Goal: Task Accomplishment & Management: Manage account settings

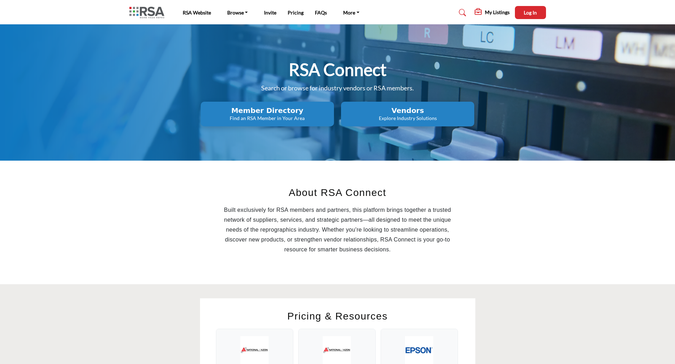
click at [265, 119] on p "Find an RSA Member in Your Area" at bounding box center [267, 118] width 129 height 7
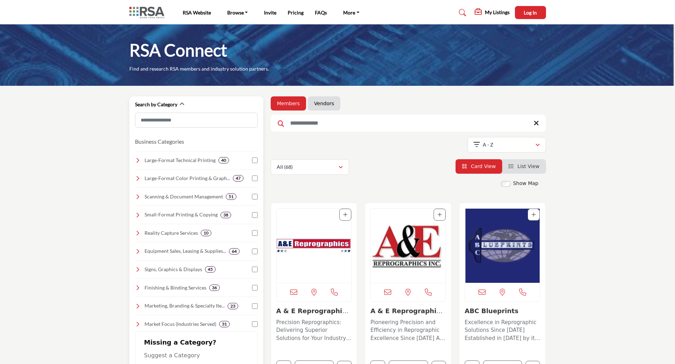
click at [137, 162] on icon at bounding box center [138, 161] width 6 height 6
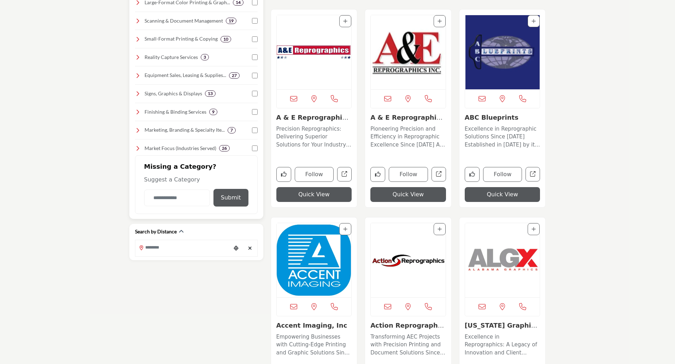
scroll to position [177, 0]
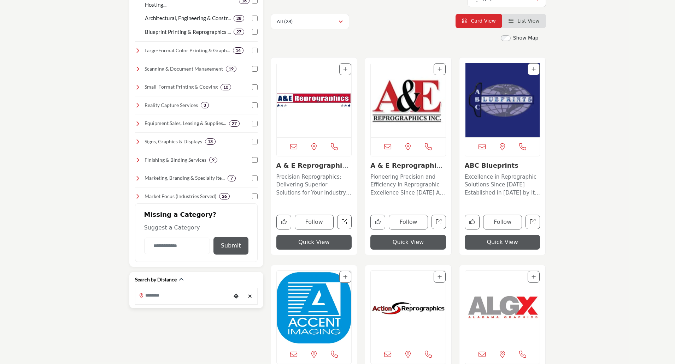
click at [171, 299] on input "Search Location" at bounding box center [182, 296] width 95 height 14
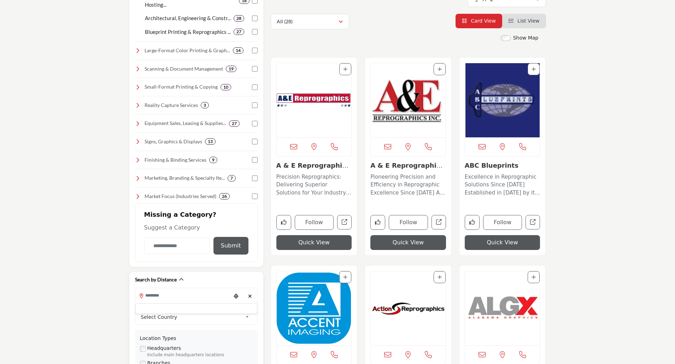
click at [177, 320] on span "Select Country" at bounding box center [192, 317] width 102 height 8
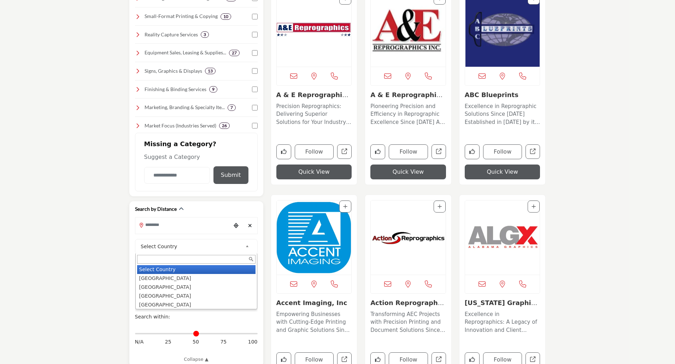
scroll to position [2, 0]
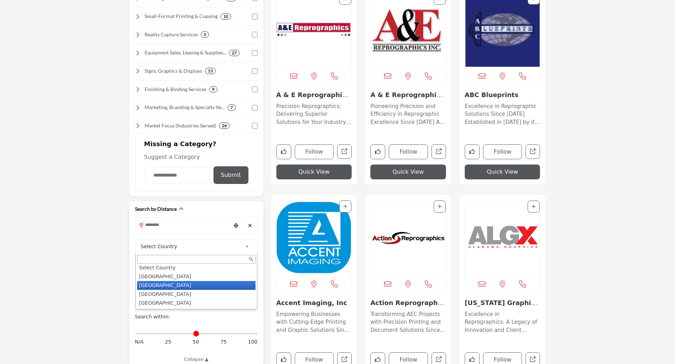
click at [151, 288] on li "Canada" at bounding box center [196, 285] width 118 height 9
click at [171, 229] on input "Search Location" at bounding box center [182, 225] width 95 height 14
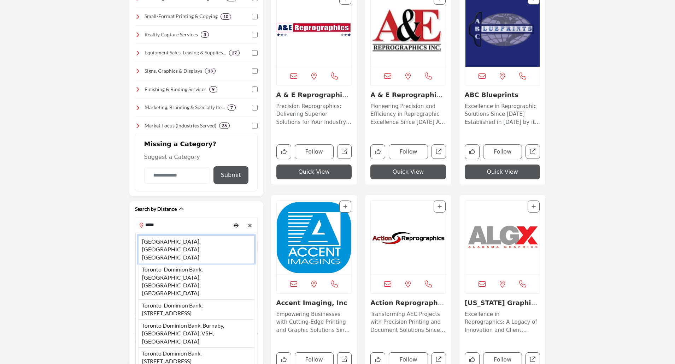
click at [175, 240] on li "Toronto, ON, CAN" at bounding box center [196, 250] width 116 height 28
type input "**********"
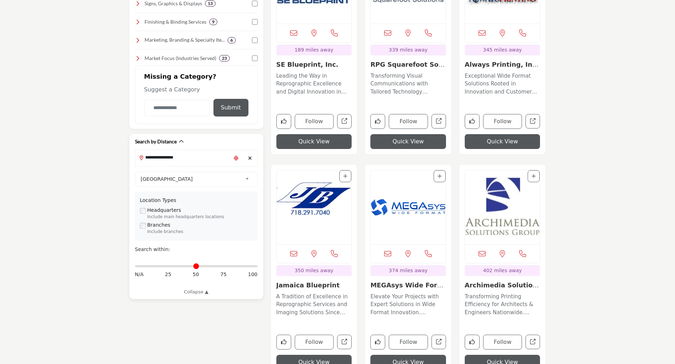
scroll to position [318, 0]
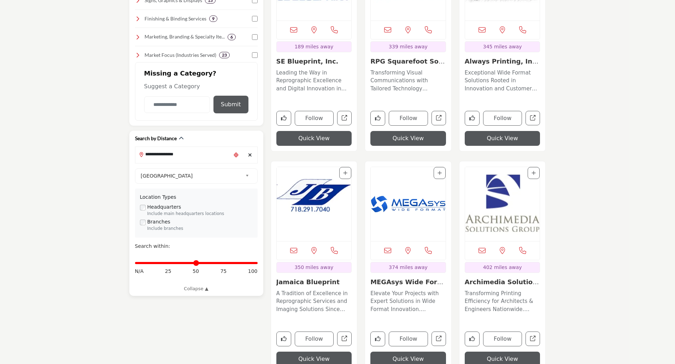
drag, startPoint x: 137, startPoint y: 265, endPoint x: 261, endPoint y: 259, distance: 124.8
type input "***"
click at [257, 262] on input "Distance in miles" at bounding box center [196, 262] width 123 height 1
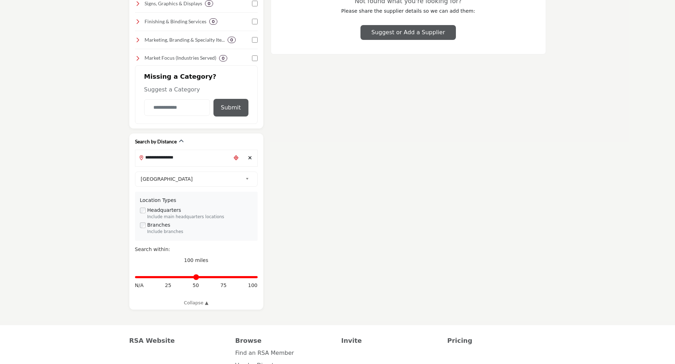
scroll to position [310, 0]
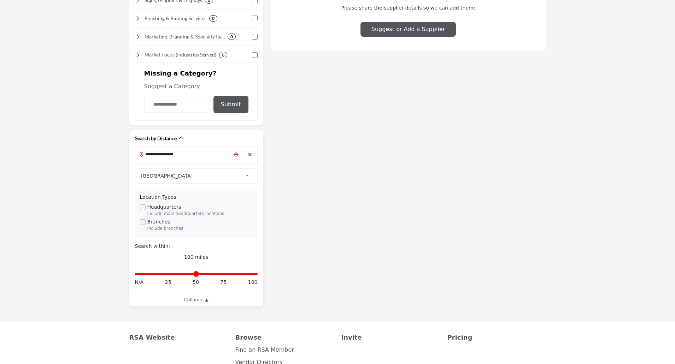
click at [250, 154] on icon "Clear search location" at bounding box center [250, 154] width 4 height 5
type input "*"
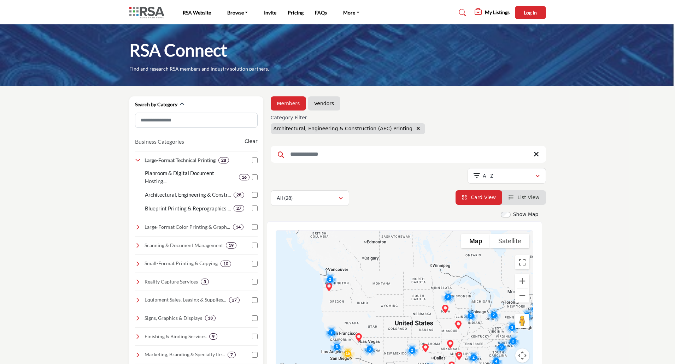
drag, startPoint x: 382, startPoint y: 266, endPoint x: 402, endPoint y: 289, distance: 29.8
click at [402, 289] on div at bounding box center [404, 301] width 257 height 141
click at [523, 280] on button "Zoom in" at bounding box center [522, 281] width 14 height 14
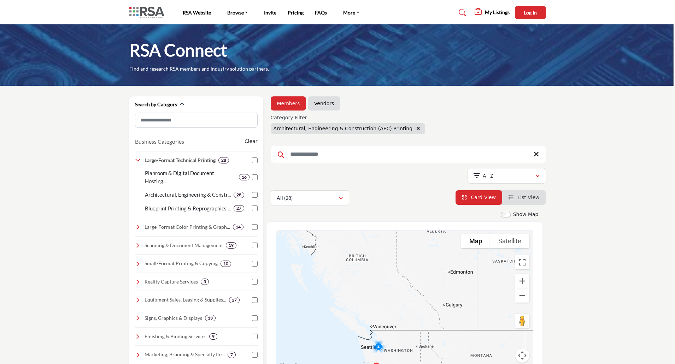
drag, startPoint x: 346, startPoint y: 301, endPoint x: 493, endPoint y: 360, distance: 157.7
click at [496, 361] on div "Franz Reprographics - (Branch) 4871 19th St NW, Suite110, Rochester, MN 55901, …" at bounding box center [404, 301] width 257 height 141
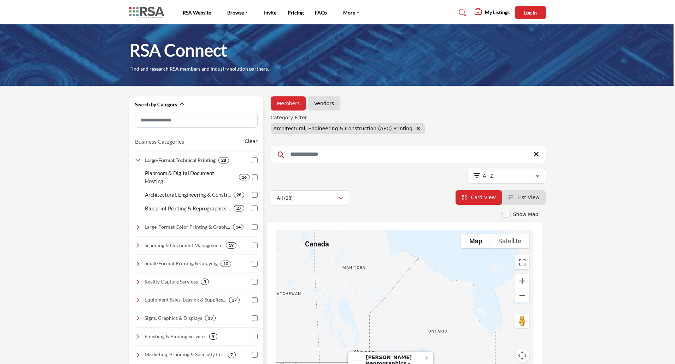
drag, startPoint x: 455, startPoint y: 312, endPoint x: 227, endPoint y: 345, distance: 230.1
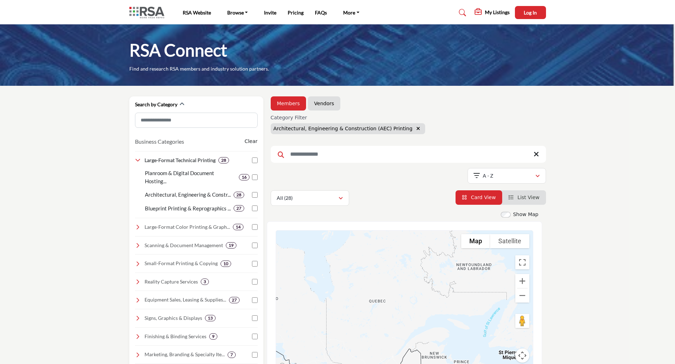
drag, startPoint x: 437, startPoint y: 318, endPoint x: 267, endPoint y: 284, distance: 172.8
click at [267, 284] on div "To navigate the map with touch gestures double-tap and hold your finger on the …" at bounding box center [404, 300] width 275 height 159
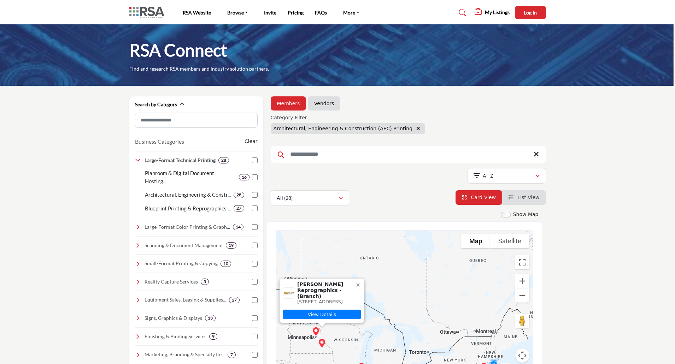
drag, startPoint x: 349, startPoint y: 307, endPoint x: 451, endPoint y: 265, distance: 109.5
click at [451, 265] on div "Franz Reprographics - (Branch) 4871 19th St NW, Suite110, Rochester, MN 55901, …" at bounding box center [404, 301] width 257 height 141
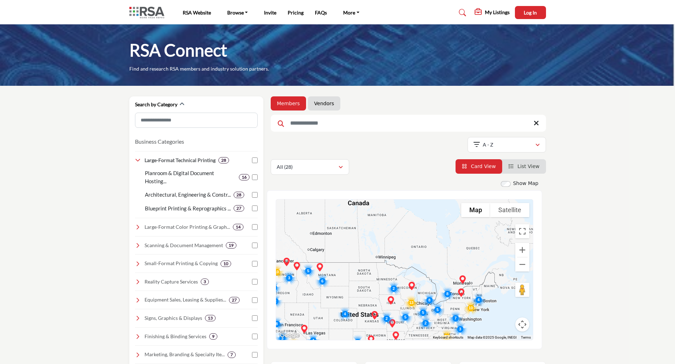
drag, startPoint x: 406, startPoint y: 231, endPoint x: 370, endPoint y: 276, distance: 57.3
click at [370, 277] on div at bounding box center [404, 270] width 257 height 141
click at [521, 247] on button "Zoom in" at bounding box center [522, 250] width 14 height 14
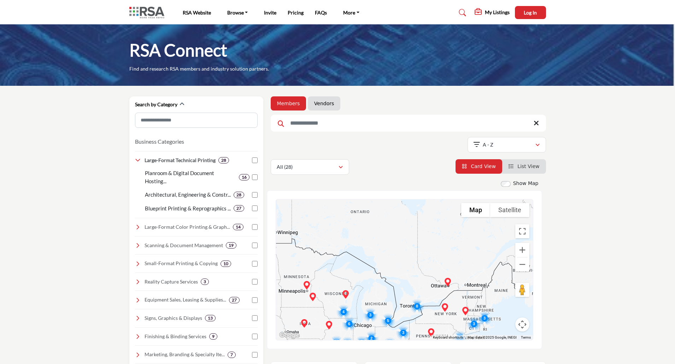
drag, startPoint x: 453, startPoint y: 276, endPoint x: 429, endPoint y: 291, distance: 27.4
click at [380, 263] on div at bounding box center [404, 270] width 257 height 141
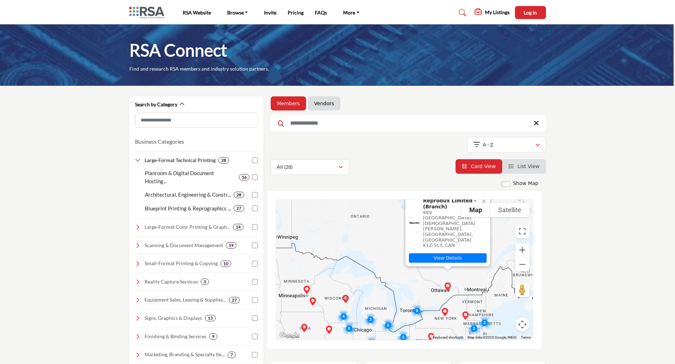
click at [416, 312] on img "Cluster of 8 locations (1 HQ, 7 Branches)\aClick to view companies" at bounding box center [417, 311] width 20 height 20
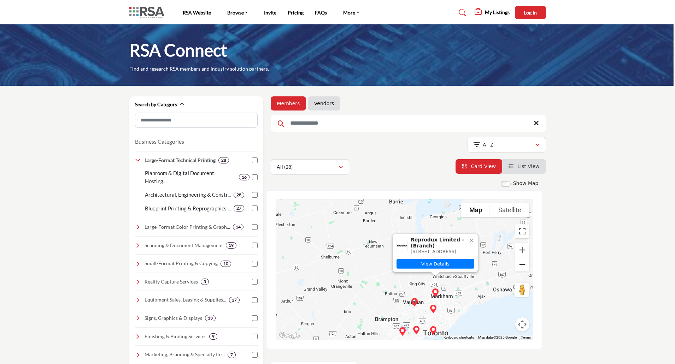
click at [520, 267] on button "Zoom out" at bounding box center [522, 264] width 14 height 14
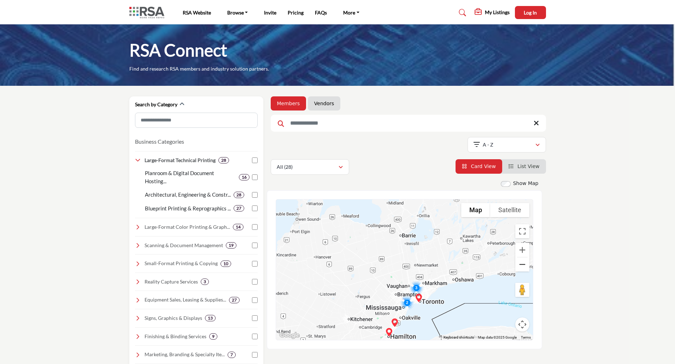
click at [521, 267] on button "Zoom out" at bounding box center [522, 264] width 14 height 14
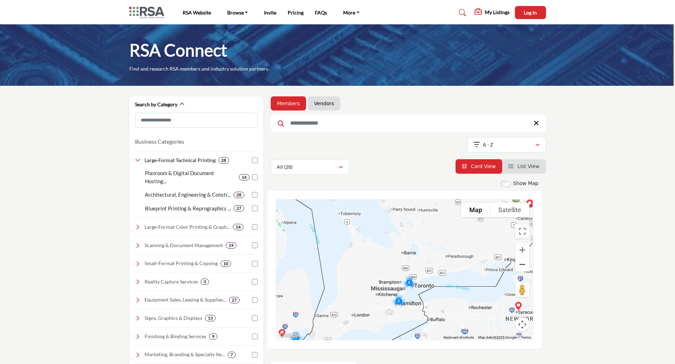
click at [521, 267] on button "Zoom out" at bounding box center [522, 264] width 14 height 14
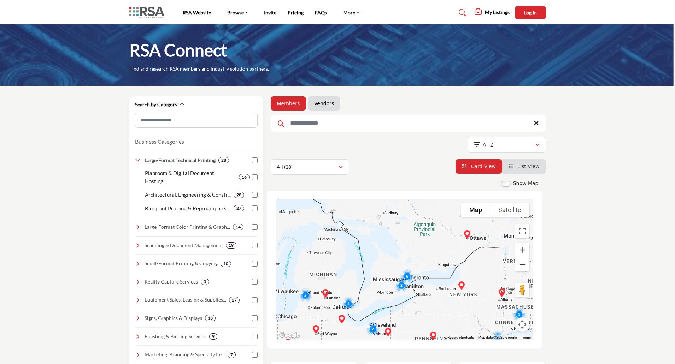
click at [520, 267] on button "Zoom out" at bounding box center [522, 264] width 14 height 14
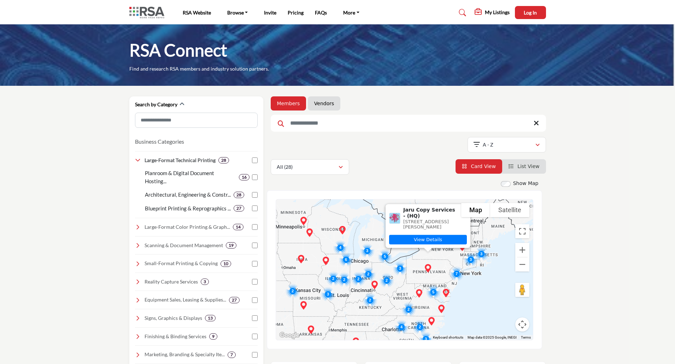
drag, startPoint x: 412, startPoint y: 308, endPoint x: 427, endPoint y: 203, distance: 106.7
click at [427, 203] on div "To navigate, press the arrow keys. Jaru Copy Services - (HQ) 1300 S Allen St, S…" at bounding box center [404, 270] width 257 height 141
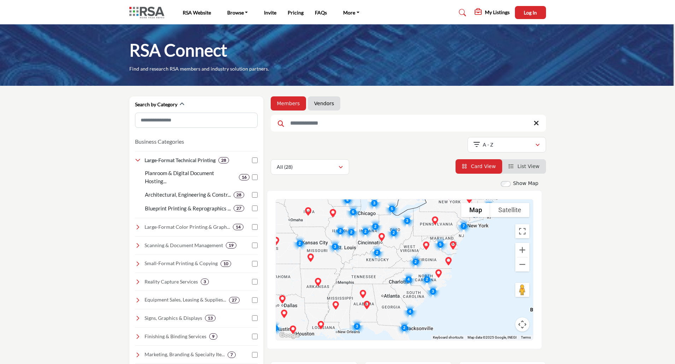
drag, startPoint x: 475, startPoint y: 320, endPoint x: 484, endPoint y: 241, distance: 80.2
click at [484, 241] on div "To navigate, press the arrow keys." at bounding box center [404, 270] width 257 height 141
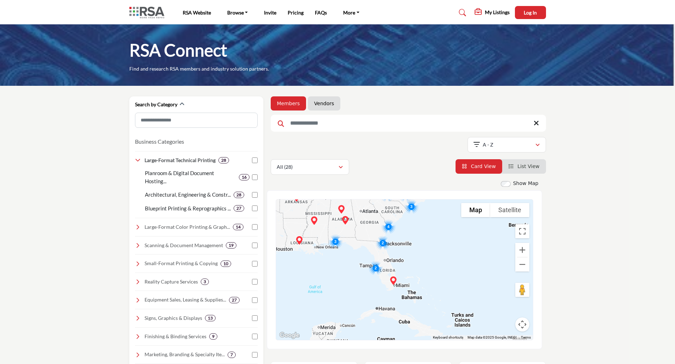
drag, startPoint x: 447, startPoint y: 313, endPoint x: 426, endPoint y: 233, distance: 83.1
click at [426, 233] on div "To navigate, press the arrow keys." at bounding box center [404, 270] width 257 height 141
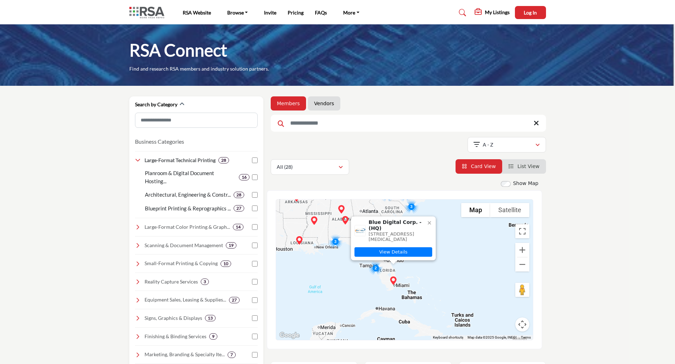
click at [473, 258] on div "To navigate, press the arrow keys. Blue Digital Corp. - (HQ) 1740 Nw 94Th Ave, …" at bounding box center [404, 270] width 257 height 141
click at [376, 267] on img "Cluster of 2 locations (1 HQ, 1 Branches)\aClick to view companies" at bounding box center [376, 268] width 20 height 20
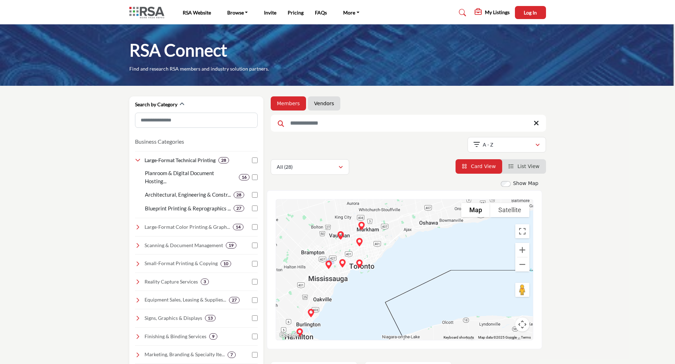
drag, startPoint x: 450, startPoint y: 267, endPoint x: 342, endPoint y: 200, distance: 127.5
click at [342, 200] on div "To navigate, press the arrow keys." at bounding box center [404, 270] width 257 height 141
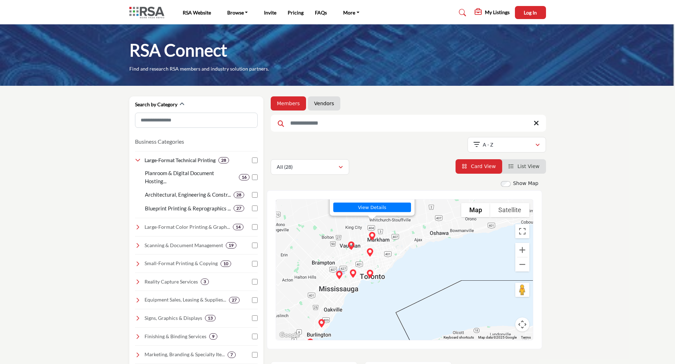
drag, startPoint x: 392, startPoint y: 316, endPoint x: 405, endPoint y: 232, distance: 85.0
click at [402, 233] on div "To navigate, press the arrow keys. Reprodux Limited - (Branch) 16 Sims Cres, Un…" at bounding box center [404, 270] width 257 height 141
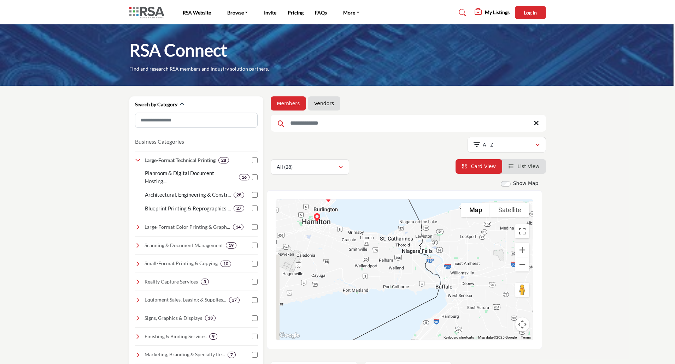
drag, startPoint x: 405, startPoint y: 295, endPoint x: 416, endPoint y: 250, distance: 45.5
click at [413, 251] on div "To navigate, press the arrow keys. Reprodux Limited - (Branch) 16 Sims Cres, Un…" at bounding box center [404, 270] width 257 height 141
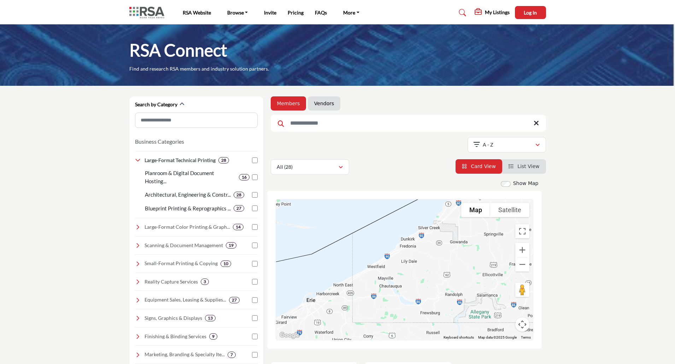
click at [407, 319] on div "To navigate, press the arrow keys. Reprodux Limited - (Branch) 16 Sims Cres, Un…" at bounding box center [404, 270] width 257 height 141
click at [517, 262] on button "Zoom out" at bounding box center [522, 264] width 14 height 14
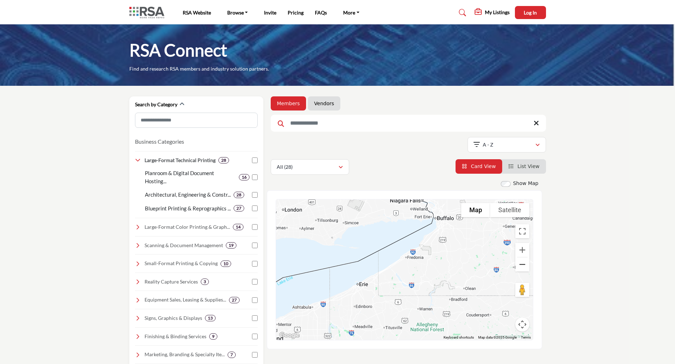
click at [522, 263] on button "Zoom out" at bounding box center [522, 264] width 14 height 14
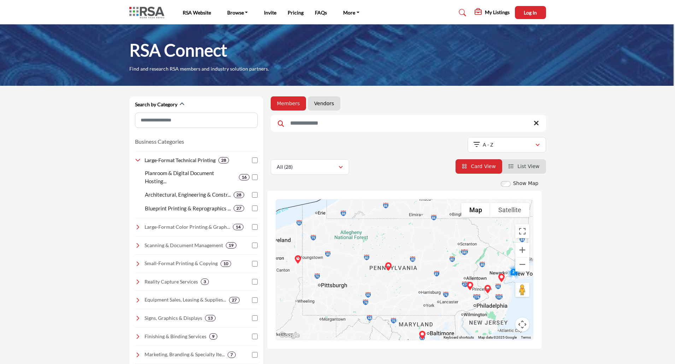
drag, startPoint x: 473, startPoint y: 290, endPoint x: 406, endPoint y: 223, distance: 95.1
click at [406, 223] on div "To navigate, press the arrow keys." at bounding box center [404, 270] width 257 height 141
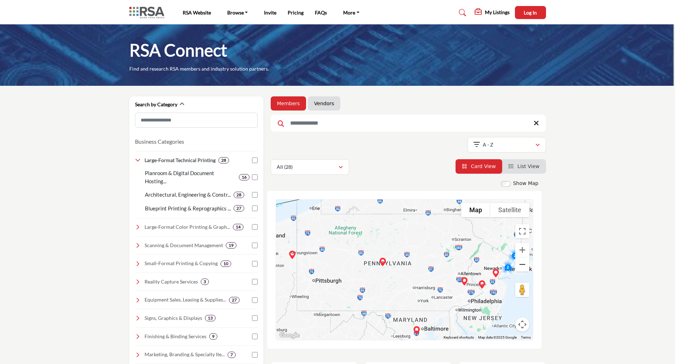
click at [522, 265] on button "Zoom out" at bounding box center [522, 264] width 14 height 14
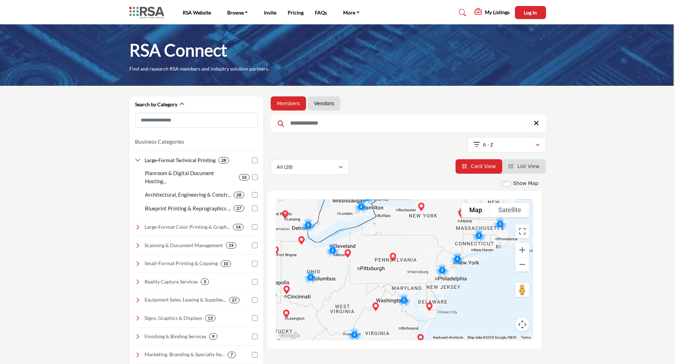
drag, startPoint x: 487, startPoint y: 320, endPoint x: 474, endPoint y: 229, distance: 92.0
click at [474, 230] on div "To navigate, press the arrow keys." at bounding box center [404, 270] width 257 height 141
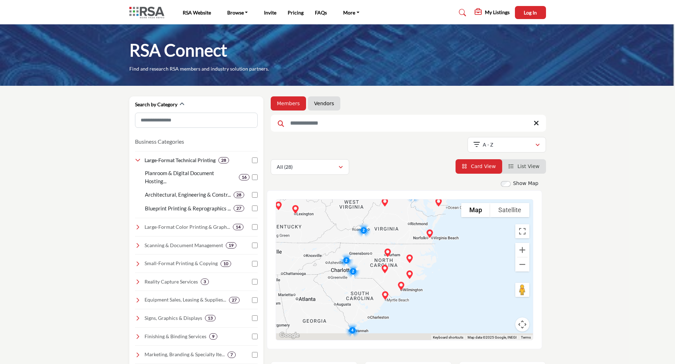
drag, startPoint x: 450, startPoint y: 317, endPoint x: 465, endPoint y: 241, distance: 78.2
click at [465, 241] on div "To navigate, press the arrow keys." at bounding box center [404, 270] width 257 height 141
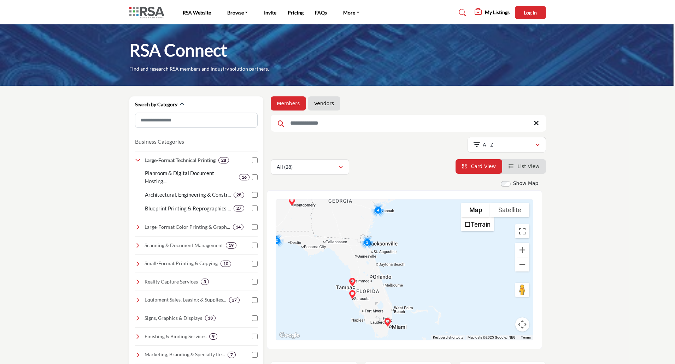
drag, startPoint x: 452, startPoint y: 298, endPoint x: 472, endPoint y: 189, distance: 110.6
click at [472, 189] on div "Show Map Map is currently hidden. Toggle the switch above to show the map. To n…" at bounding box center [404, 265] width 275 height 170
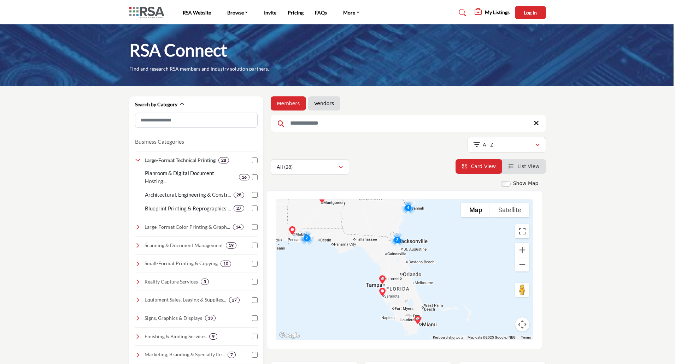
drag, startPoint x: 436, startPoint y: 295, endPoint x: 466, endPoint y: 292, distance: 30.1
click at [466, 292] on div "To navigate, press the arrow keys." at bounding box center [404, 270] width 257 height 141
click at [524, 250] on button "Zoom in" at bounding box center [522, 250] width 14 height 14
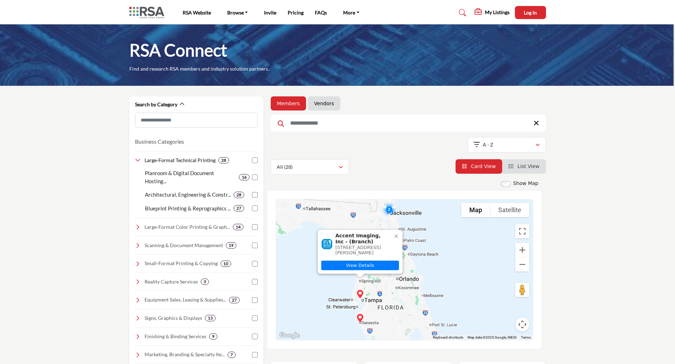
click at [360, 295] on img "Accent Imaging, Inc (Branch)" at bounding box center [360, 294] width 14 height 14
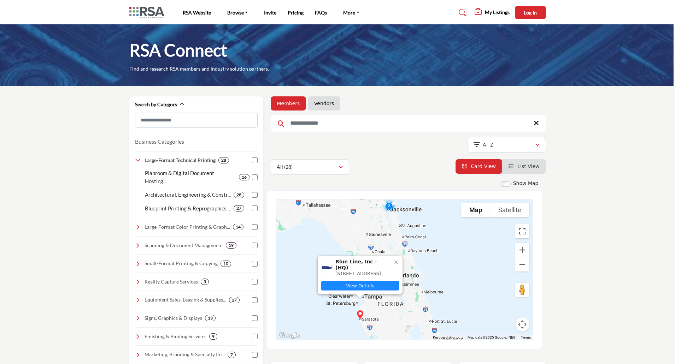
click at [378, 286] on link "View Details" at bounding box center [360, 286] width 78 height 10
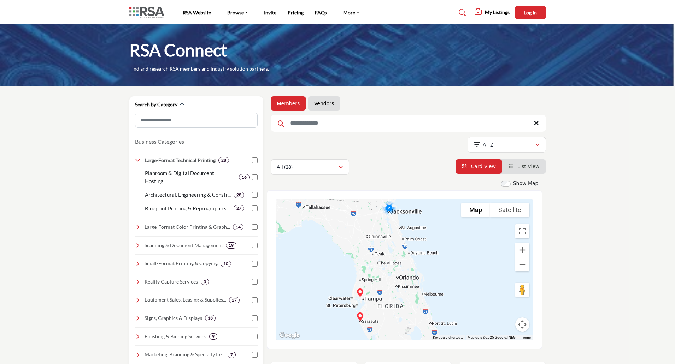
click at [322, 122] on input "Search Keyword" at bounding box center [408, 123] width 275 height 17
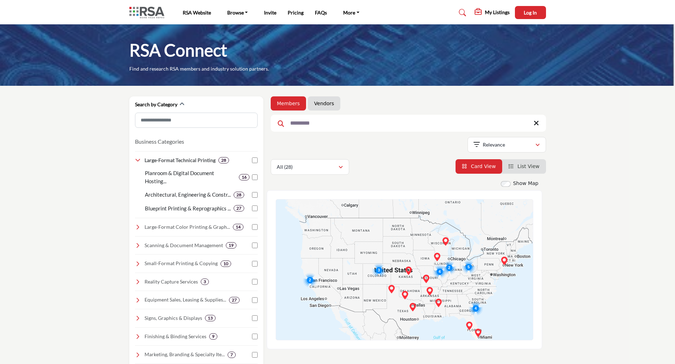
type input "*********"
click at [321, 124] on input "*********" at bounding box center [408, 123] width 275 height 17
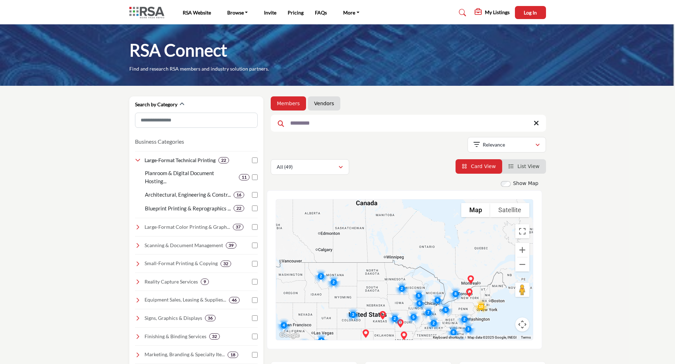
drag, startPoint x: 488, startPoint y: 164, endPoint x: 570, endPoint y: 175, distance: 82.8
click at [488, 164] on span "Card View" at bounding box center [482, 167] width 25 height 6
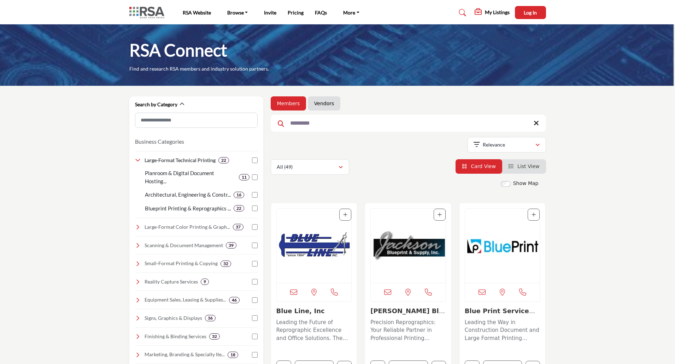
click at [302, 240] on img "Open Listing in new tab" at bounding box center [314, 246] width 75 height 74
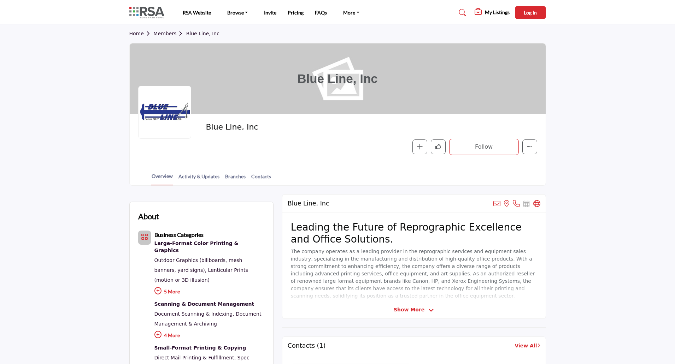
click at [414, 308] on span "Show More" at bounding box center [408, 309] width 31 height 7
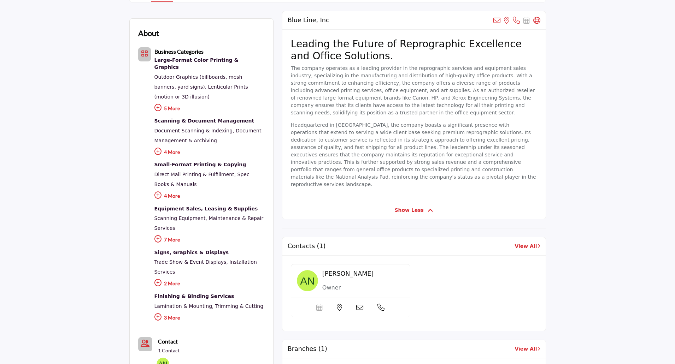
scroll to position [177, 0]
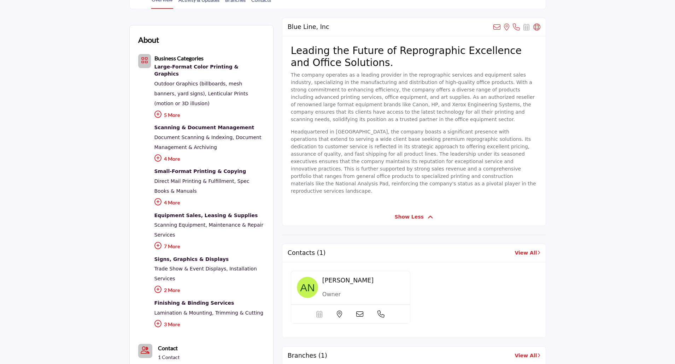
click at [158, 286] on icon at bounding box center [157, 289] width 7 height 7
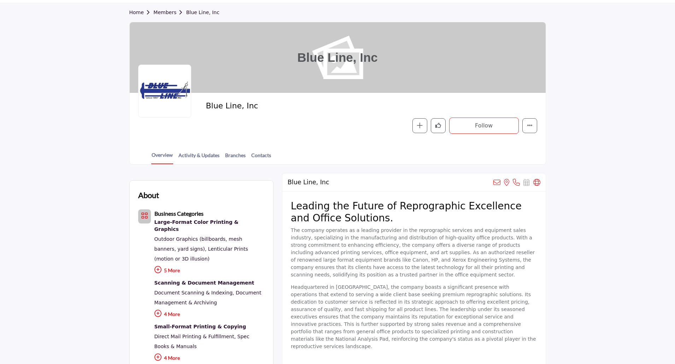
scroll to position [0, 0]
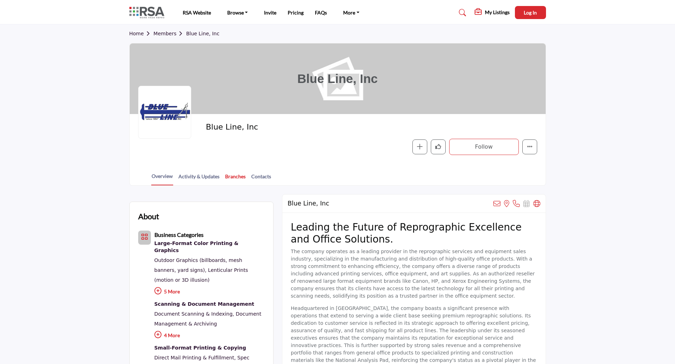
click at [227, 176] on link "Branches" at bounding box center [235, 179] width 21 height 12
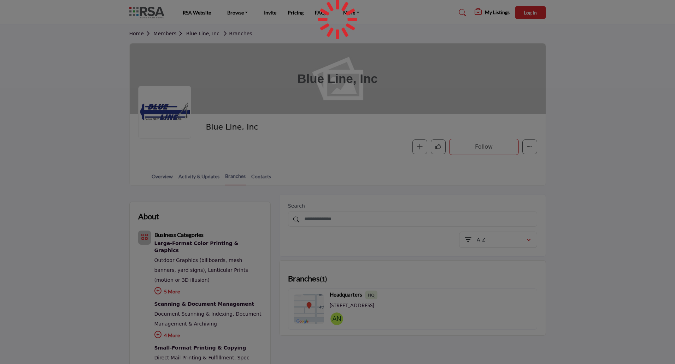
drag, startPoint x: 261, startPoint y: 182, endPoint x: 280, endPoint y: 179, distance: 19.4
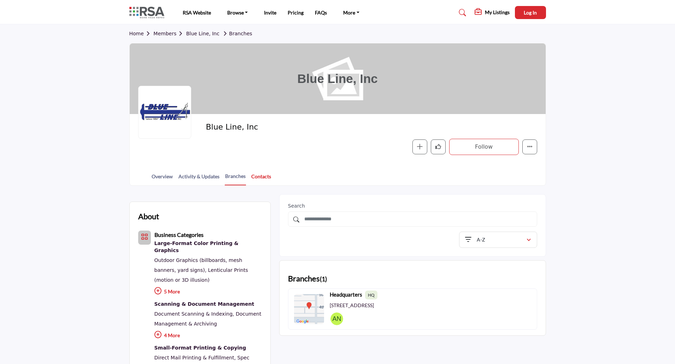
click at [263, 177] on link "Contacts" at bounding box center [261, 179] width 20 height 12
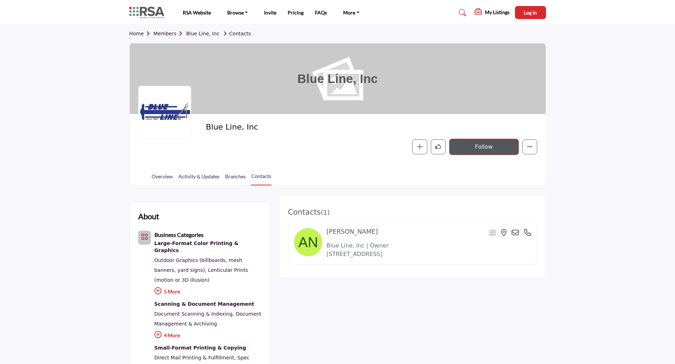
click at [484, 142] on button "Follow" at bounding box center [484, 147] width 70 height 16
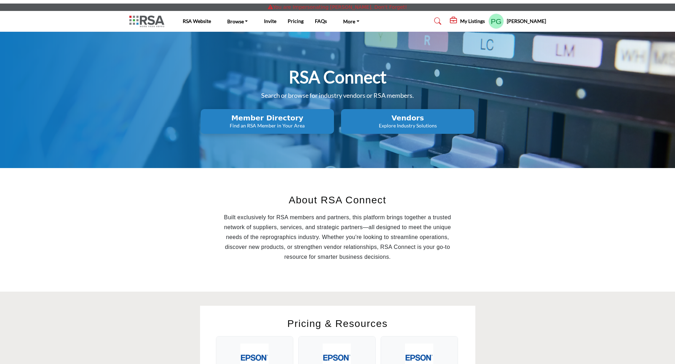
click at [472, 20] on h5 "My Listings" at bounding box center [472, 21] width 25 height 6
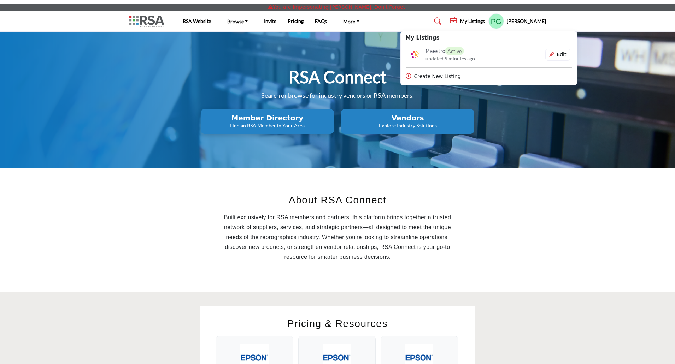
click at [603, 139] on div "RSA Connect Search or browse for industry vendors or RSA members. Member Direct…" at bounding box center [337, 100] width 675 height 136
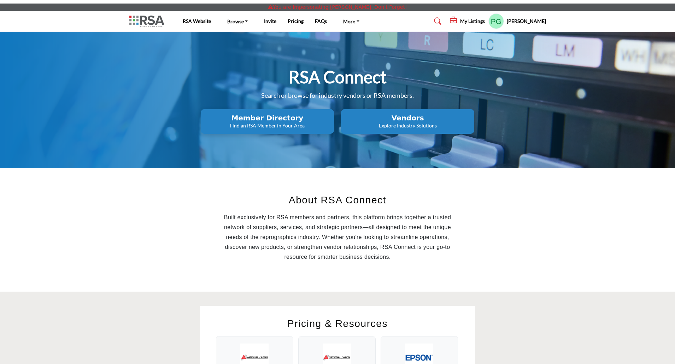
click at [332, 115] on h2 "Vendors" at bounding box center [267, 118] width 129 height 8
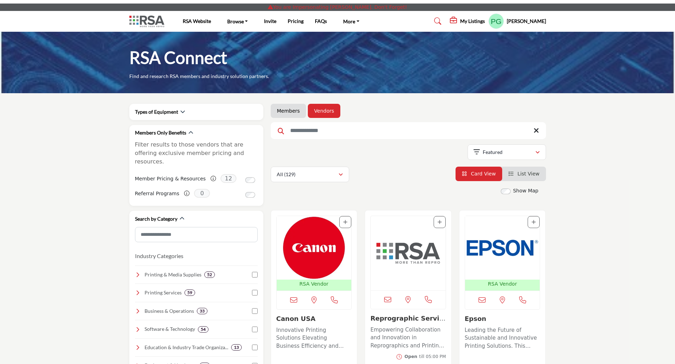
click at [319, 130] on input "Search Keyword" at bounding box center [408, 130] width 275 height 17
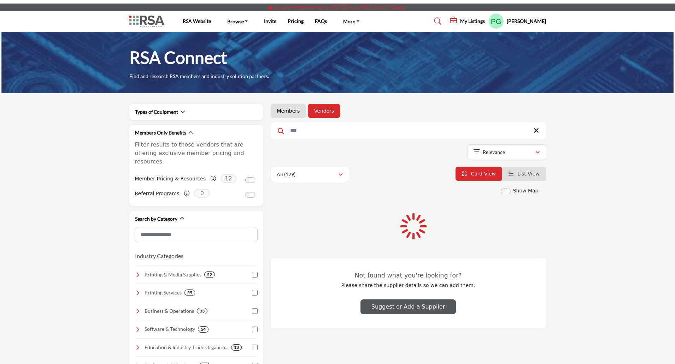
type input "***"
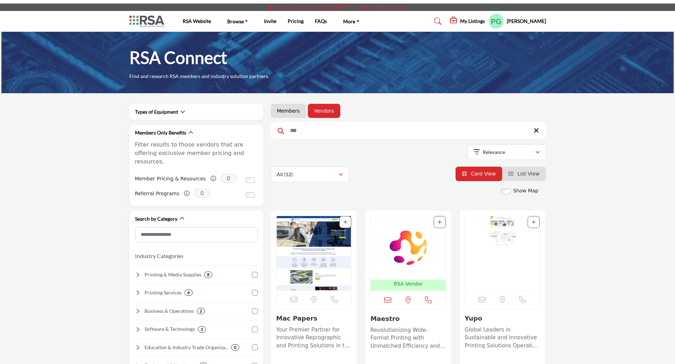
click at [395, 242] on img "Open Listing in new tab" at bounding box center [407, 248] width 75 height 64
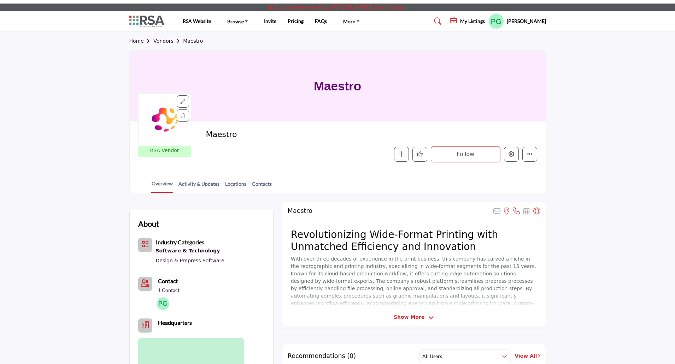
click at [471, 20] on h5 "My Listings" at bounding box center [472, 21] width 25 height 6
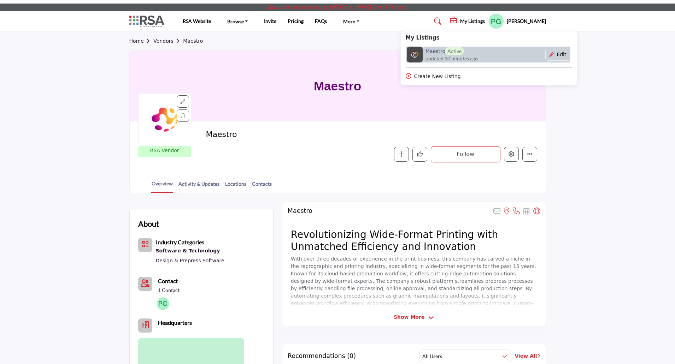
click at [437, 51] on h6 "Maestro Active" at bounding box center [444, 50] width 38 height 7
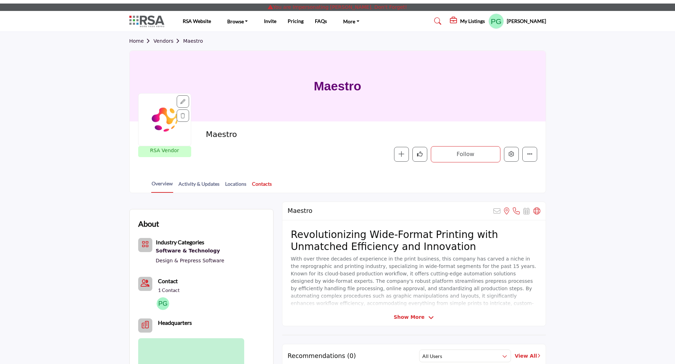
click at [257, 185] on link "Contacts" at bounding box center [261, 186] width 20 height 12
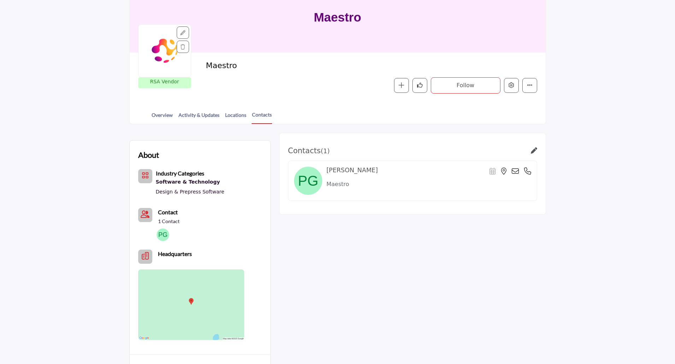
scroll to position [106, 0]
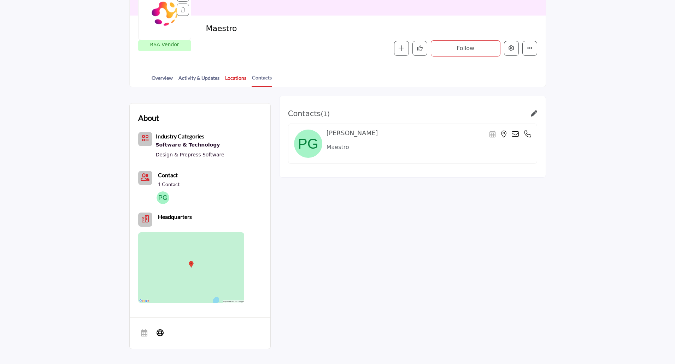
click at [238, 78] on link "Locations" at bounding box center [236, 80] width 22 height 12
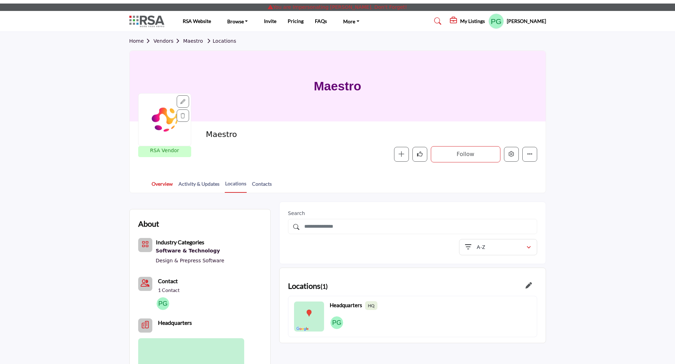
click at [157, 185] on link "Overview" at bounding box center [162, 186] width 22 height 12
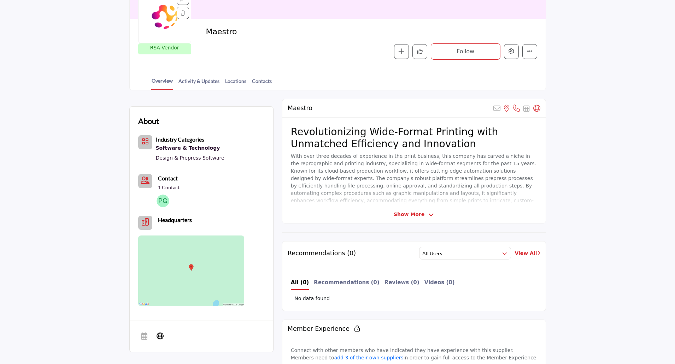
scroll to position [106, 0]
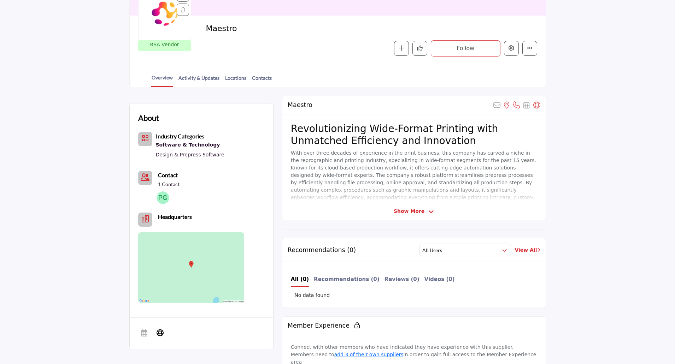
click at [429, 209] on icon at bounding box center [431, 212] width 6 height 6
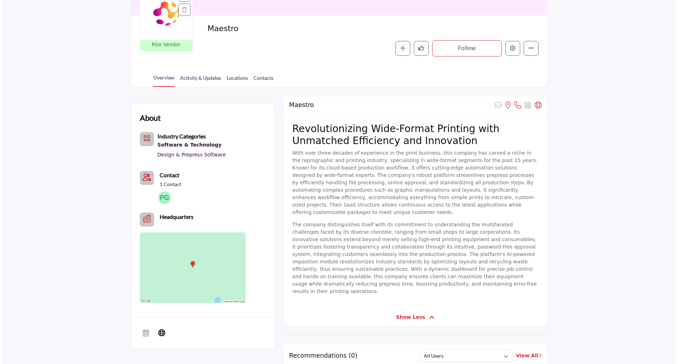
scroll to position [0, 0]
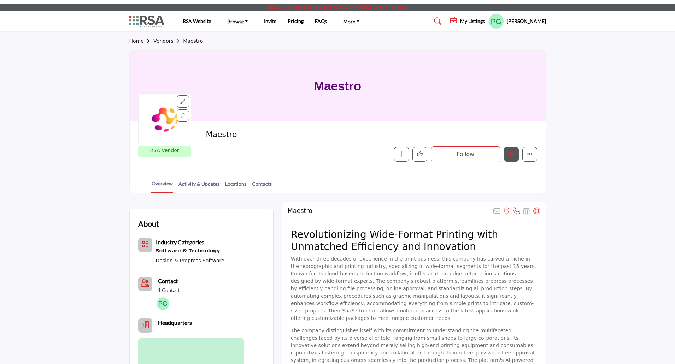
click at [512, 155] on icon "Edit company" at bounding box center [511, 154] width 6 height 6
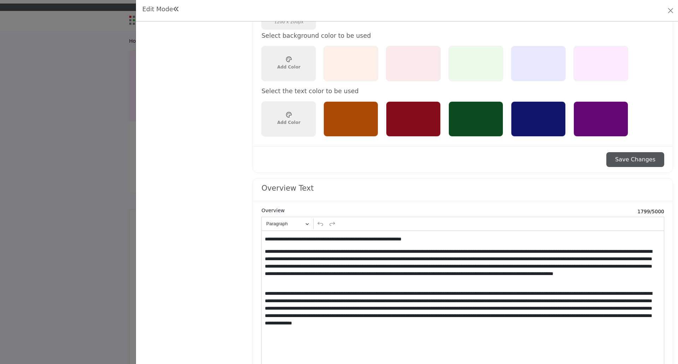
scroll to position [530, 0]
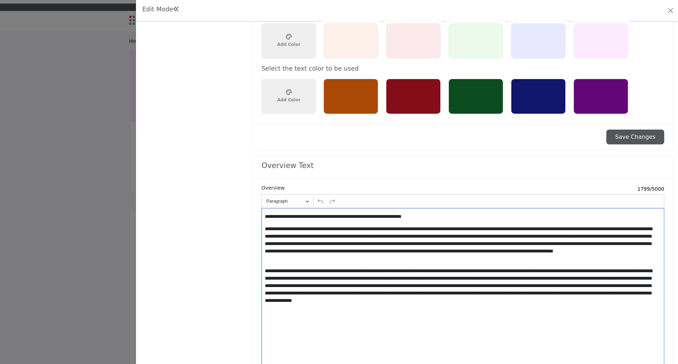
click at [377, 295] on p "**********" at bounding box center [461, 289] width 393 height 45
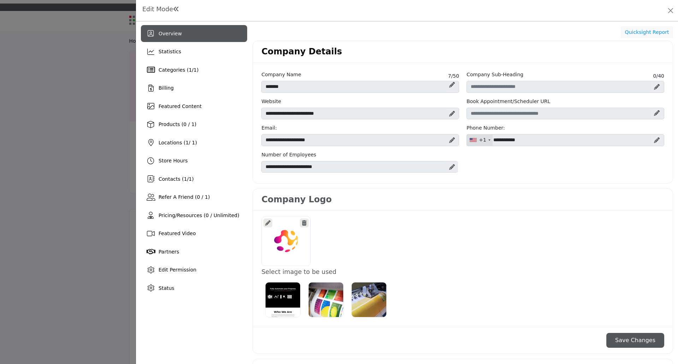
scroll to position [0, 0]
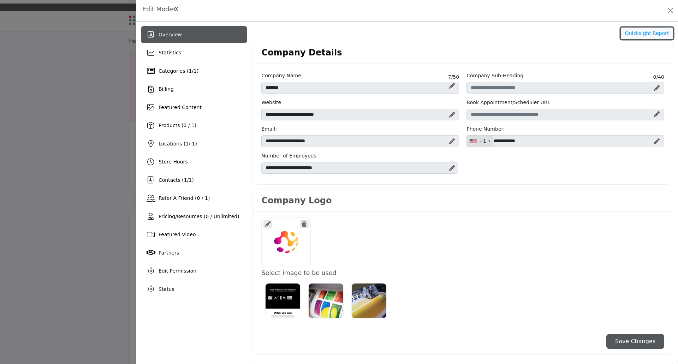
click at [635, 33] on button "Quicksight Report" at bounding box center [647, 34] width 52 height 12
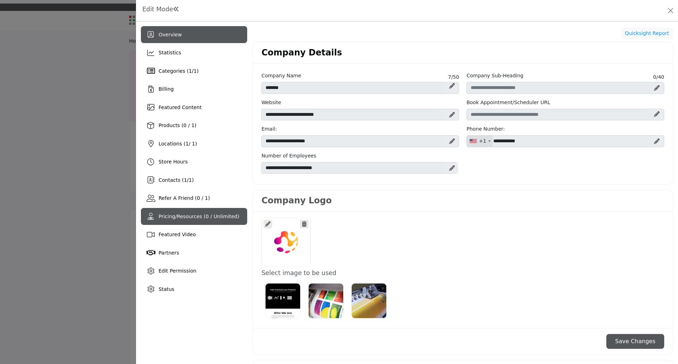
click at [175, 216] on span "Pricing/Resources (0 / Unlimited)" at bounding box center [199, 217] width 81 height 6
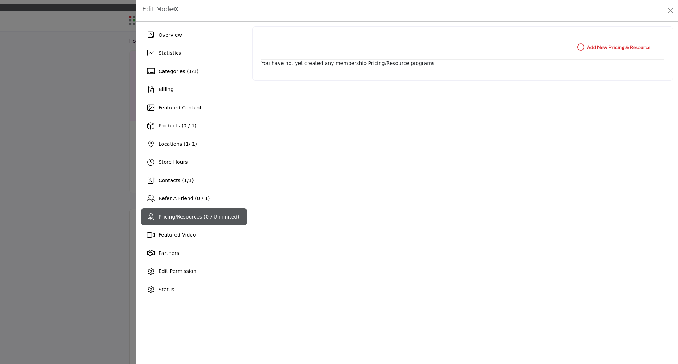
click at [583, 47] on icon "button" at bounding box center [580, 47] width 7 height 7
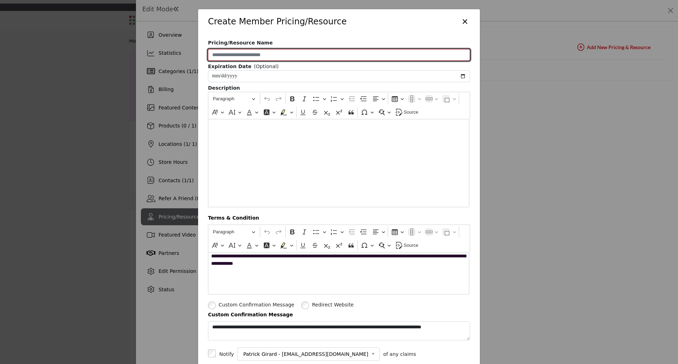
click at [232, 55] on input "Pricing/Resource Name" at bounding box center [339, 55] width 262 height 12
type input "****"
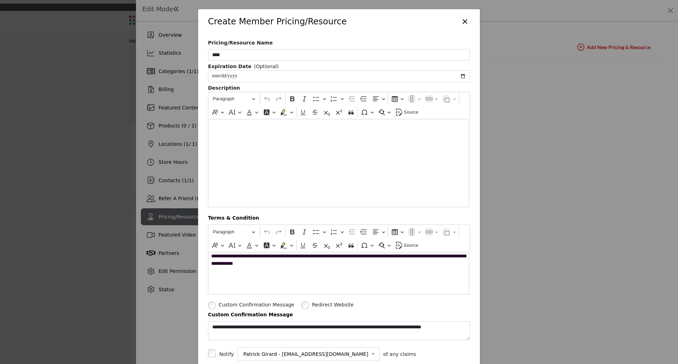
click at [238, 138] on div "Editor editing area: main" at bounding box center [338, 163] width 261 height 88
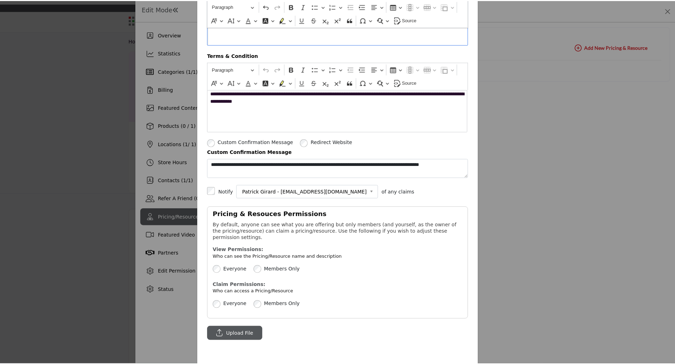
scroll to position [200, 0]
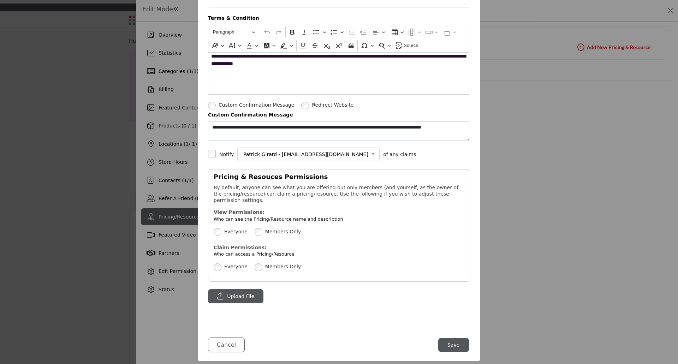
click at [458, 338] on button "Save" at bounding box center [453, 345] width 31 height 14
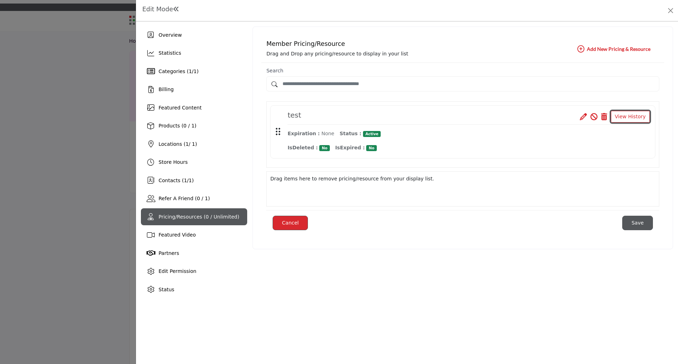
click at [636, 117] on button "View History" at bounding box center [630, 117] width 39 height 12
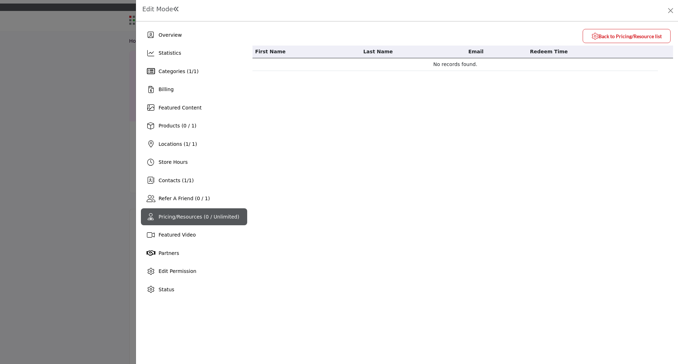
click at [607, 36] on b "Back to Pricing/Resource list" at bounding box center [627, 36] width 70 height 7
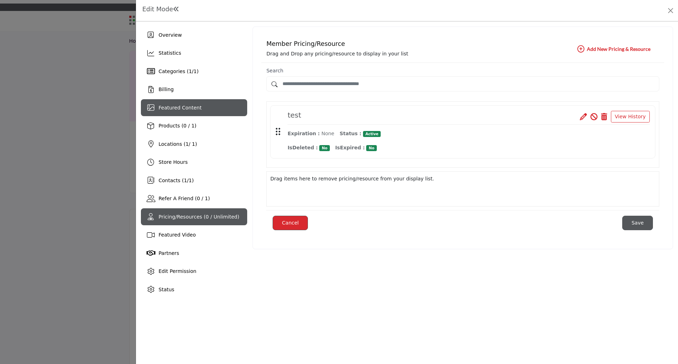
click at [199, 109] on div "Featured Content" at bounding box center [194, 107] width 106 height 17
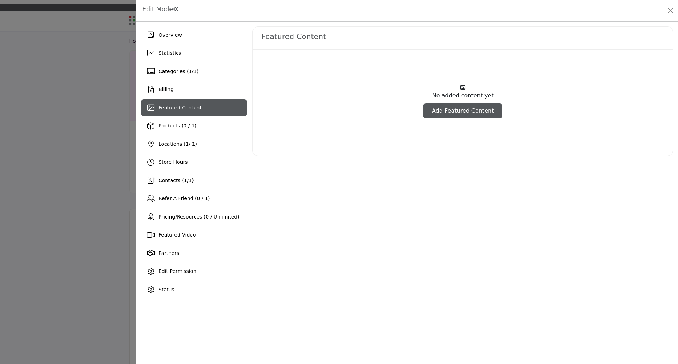
click at [454, 117] on link "Add Featured Content" at bounding box center [462, 110] width 79 height 15
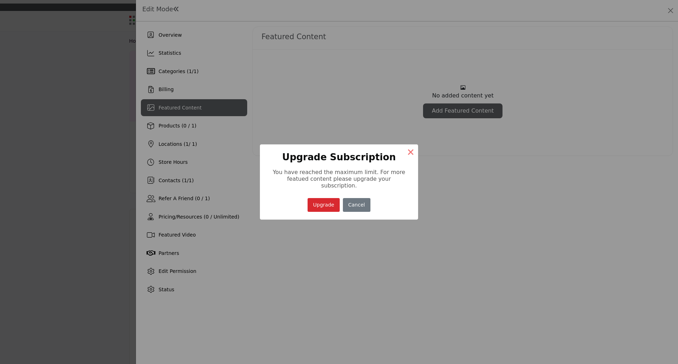
click at [408, 155] on button "×" at bounding box center [410, 151] width 15 height 15
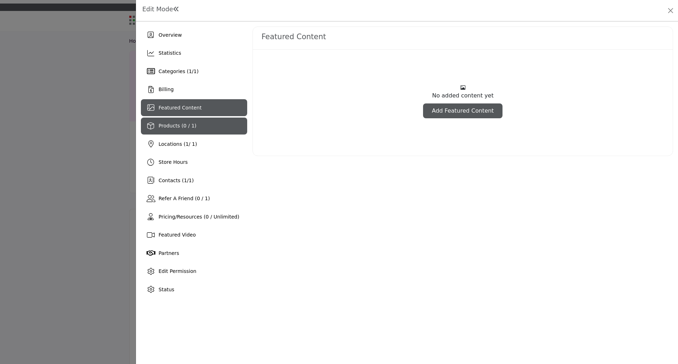
click at [193, 127] on div "Products (0 / 1)" at bounding box center [194, 126] width 106 height 17
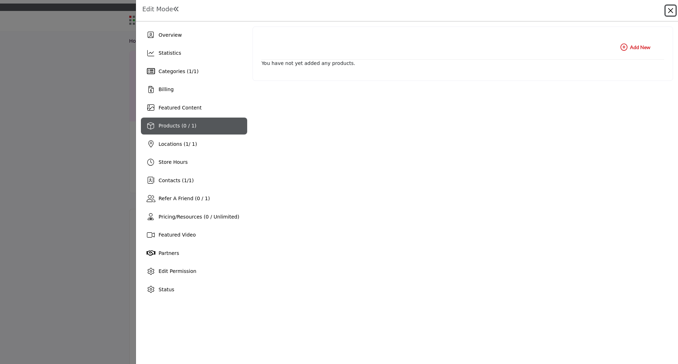
click at [670, 10] on button "Close" at bounding box center [671, 11] width 10 height 10
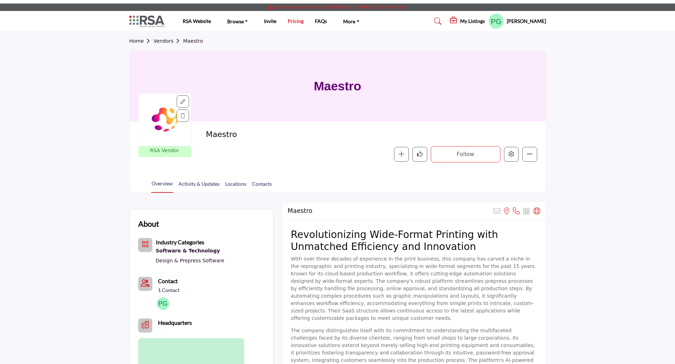
click at [299, 21] on link "Pricing" at bounding box center [295, 21] width 16 height 6
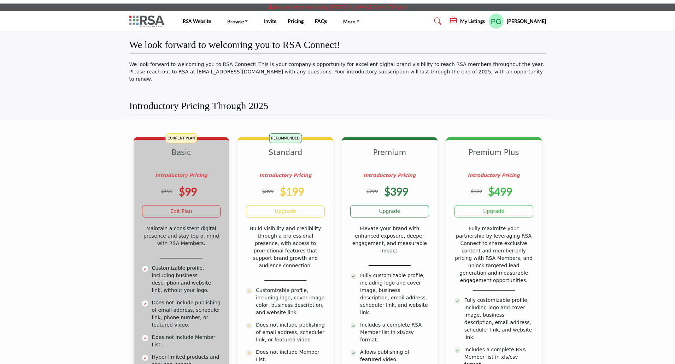
click at [473, 20] on h5 "My Listings" at bounding box center [472, 21] width 25 height 6
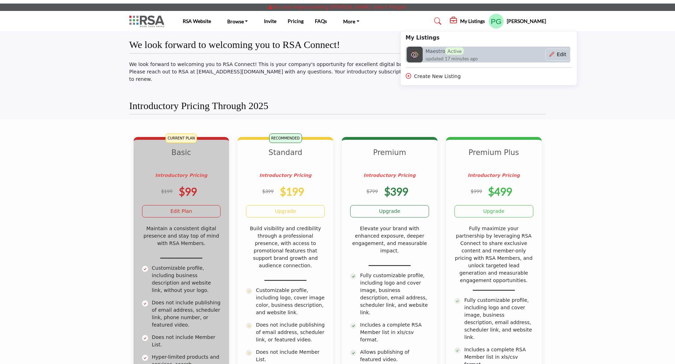
click at [435, 53] on h6 "Maestro Active" at bounding box center [444, 50] width 38 height 7
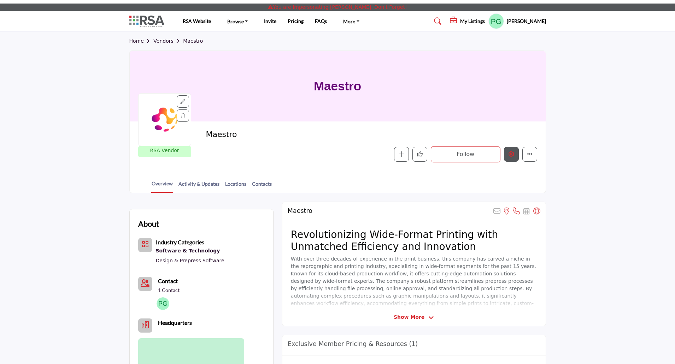
click at [510, 153] on icon "Edit company" at bounding box center [511, 154] width 6 height 6
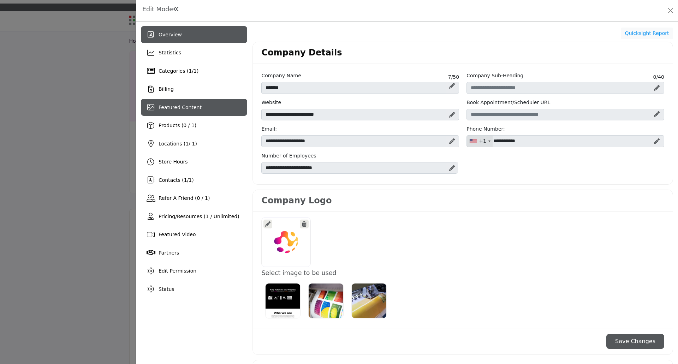
click at [182, 112] on div "Featured Content" at bounding box center [194, 107] width 106 height 17
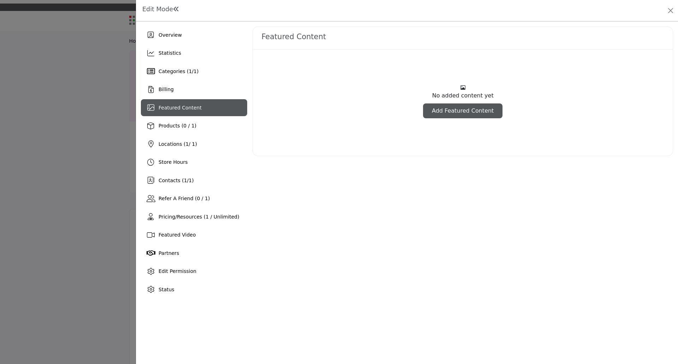
click at [490, 109] on link "Add Featured Content" at bounding box center [462, 110] width 79 height 15
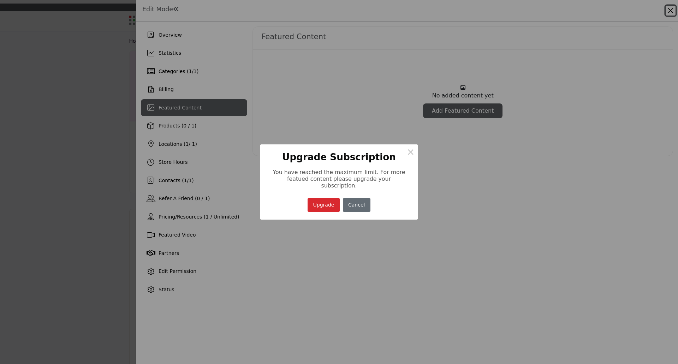
click at [358, 201] on button "Cancel" at bounding box center [357, 205] width 28 height 14
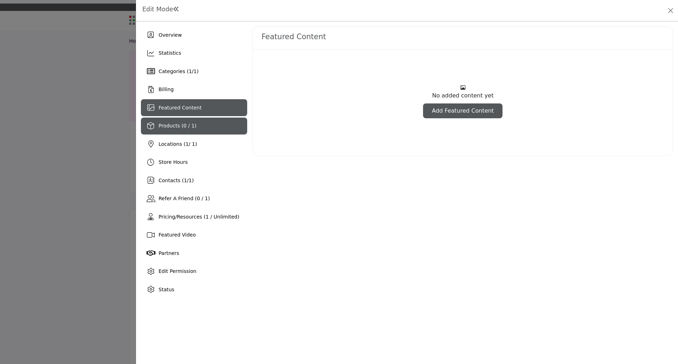
click at [175, 125] on span "Products (0 / 1)" at bounding box center [178, 126] width 38 height 6
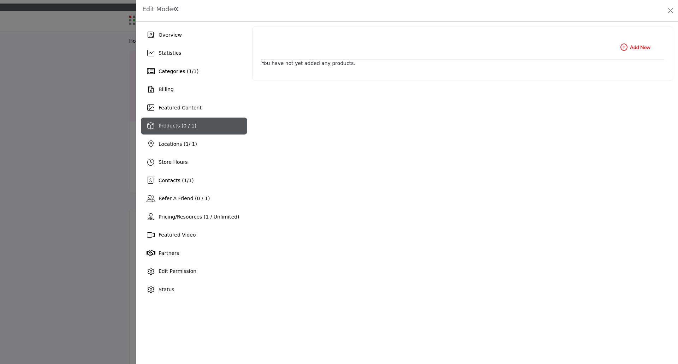
click at [637, 47] on b "Add New Add New" at bounding box center [636, 47] width 30 height 7
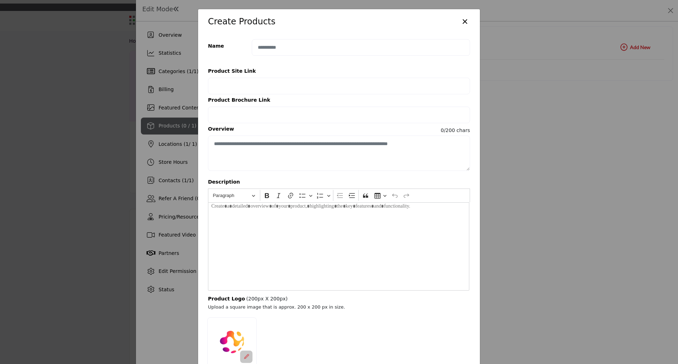
click at [462, 22] on button "×" at bounding box center [465, 20] width 10 height 13
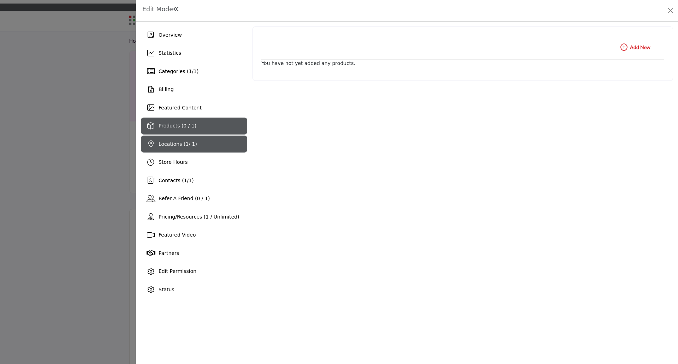
click at [186, 142] on span "Locations ( 1 / 1)" at bounding box center [178, 144] width 38 height 6
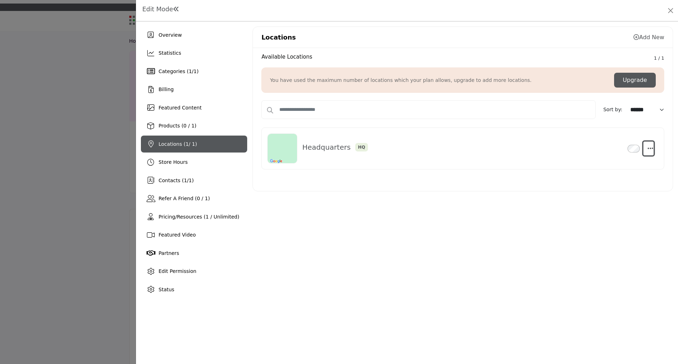
click at [649, 148] on icon "button" at bounding box center [651, 148] width 6 height 6
click at [611, 180] on link "Edit" at bounding box center [616, 182] width 69 height 13
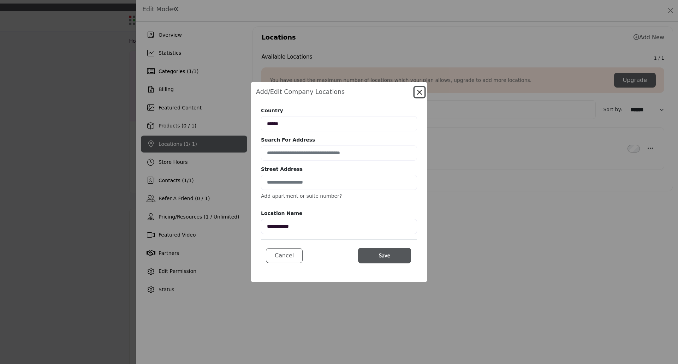
drag, startPoint x: 421, startPoint y: 91, endPoint x: 423, endPoint y: 94, distance: 3.9
click at [421, 90] on button "Close" at bounding box center [420, 92] width 10 height 10
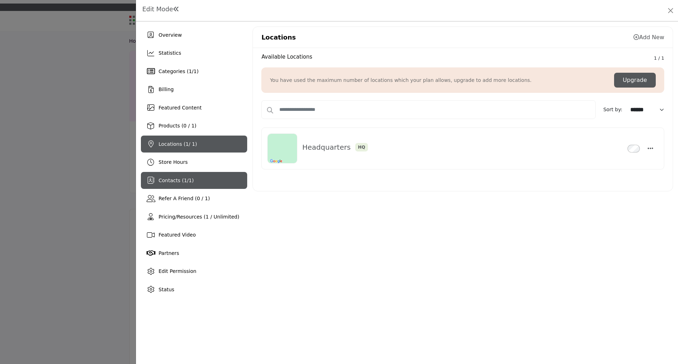
click at [212, 179] on div "Contacts ( 1 / 1 )" at bounding box center [194, 180] width 106 height 17
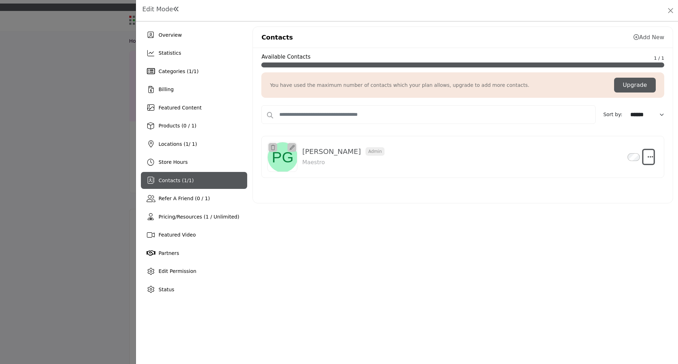
click at [652, 158] on icon "Select Droddown options" at bounding box center [651, 157] width 6 height 6
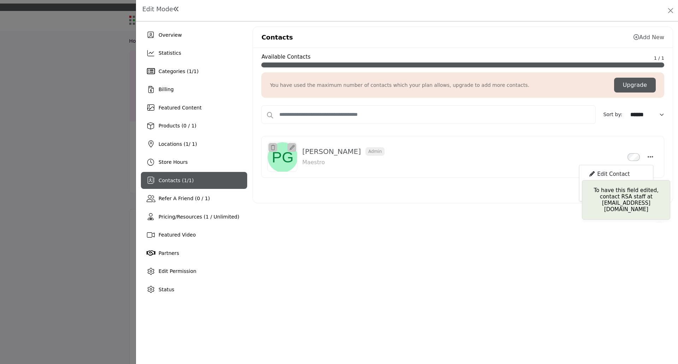
click at [623, 171] on div "Edit Contact" at bounding box center [616, 174] width 69 height 13
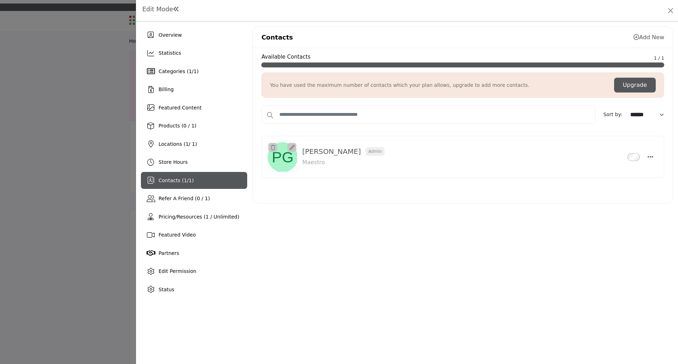
click at [655, 155] on div "Patrick Girard Admin Inactive Maestro 0 km away Edit Contact To have this field…" at bounding box center [462, 157] width 391 height 30
click at [651, 156] on icon "Select Droddown options" at bounding box center [651, 157] width 6 height 6
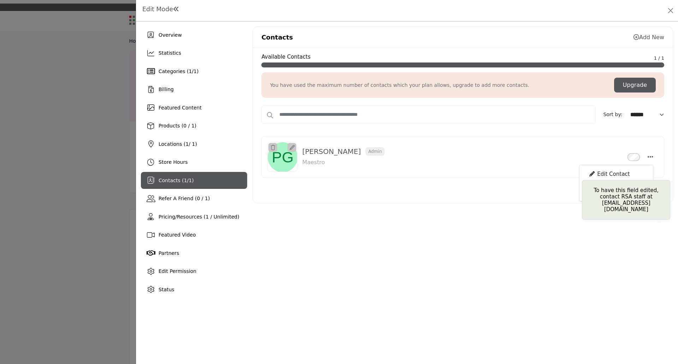
click at [619, 173] on div "Edit Contact" at bounding box center [616, 174] width 69 height 13
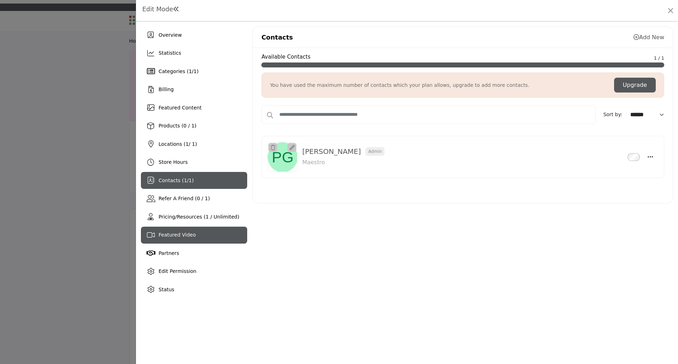
click at [186, 237] on span "Featured Video" at bounding box center [177, 235] width 37 height 6
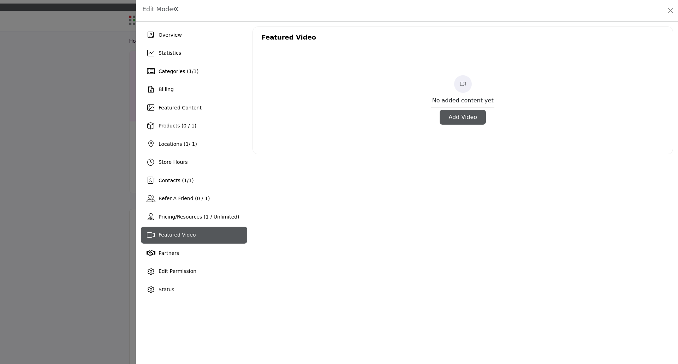
click at [465, 120] on button "Add Video" at bounding box center [463, 117] width 46 height 15
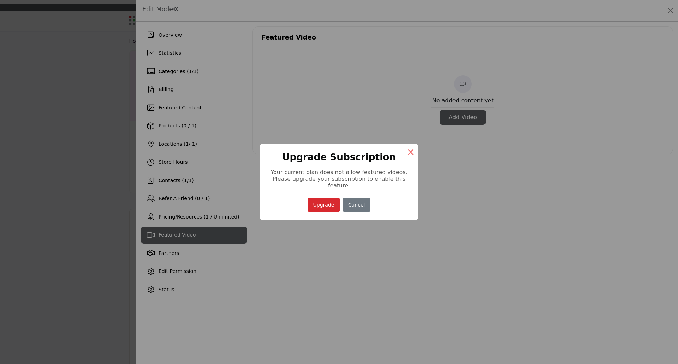
click at [412, 154] on button "×" at bounding box center [410, 151] width 15 height 15
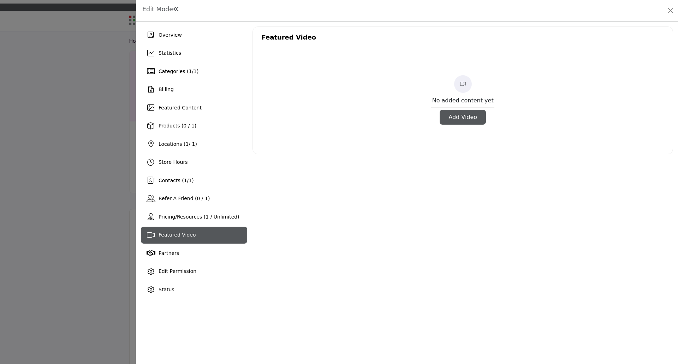
click at [102, 188] on div at bounding box center [339, 182] width 678 height 364
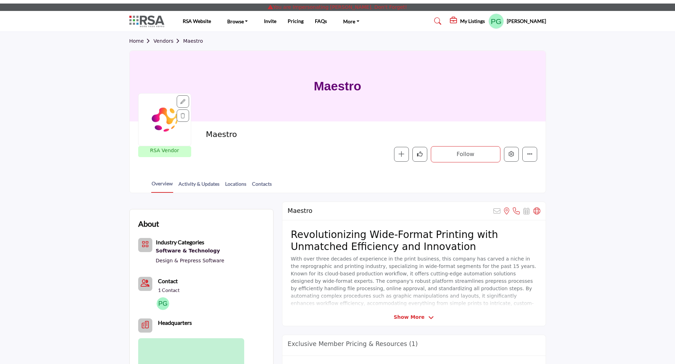
drag, startPoint x: 164, startPoint y: 41, endPoint x: 426, endPoint y: 85, distance: 265.6
click at [164, 41] on link "Vendors" at bounding box center [168, 41] width 30 height 6
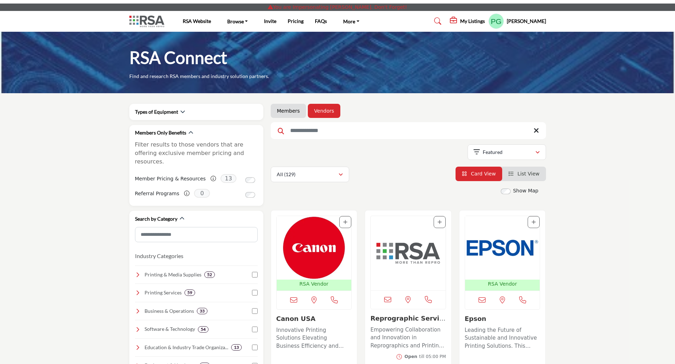
click at [313, 244] on img "Open Listing in new tab" at bounding box center [314, 248] width 75 height 64
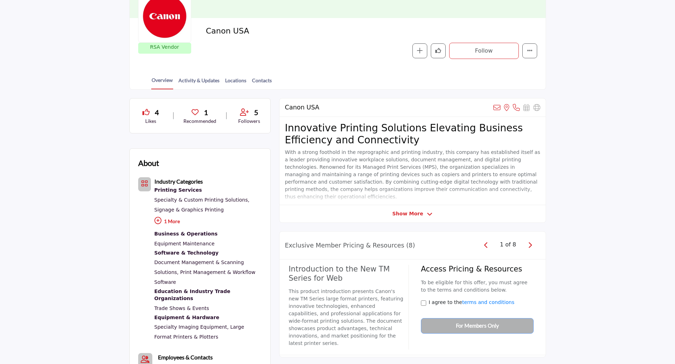
scroll to position [106, 0]
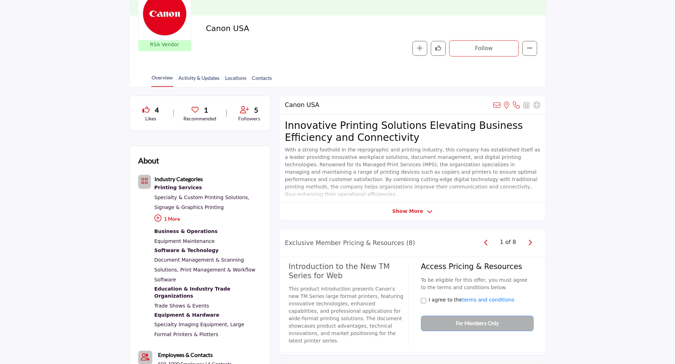
click at [529, 244] on icon "button" at bounding box center [530, 242] width 4 height 6
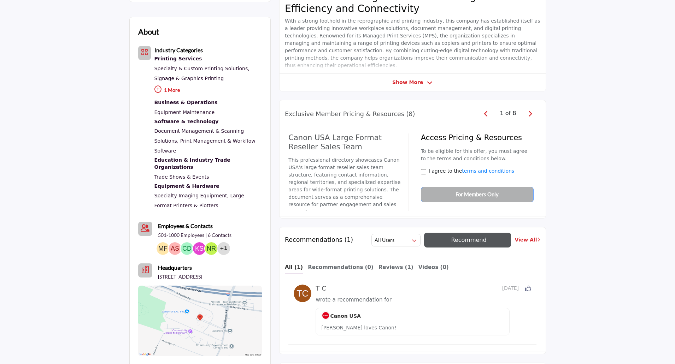
scroll to position [353, 0]
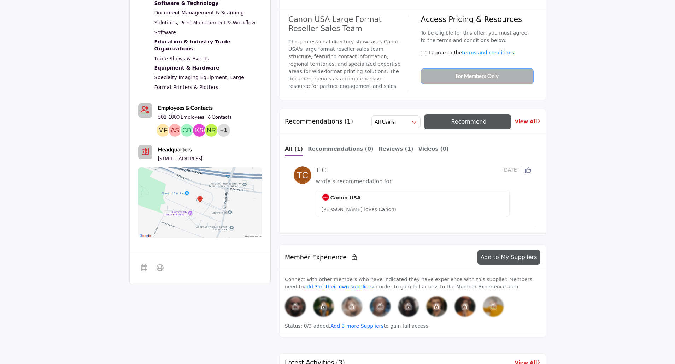
click at [518, 257] on span "Add to My Suppliers" at bounding box center [508, 257] width 57 height 7
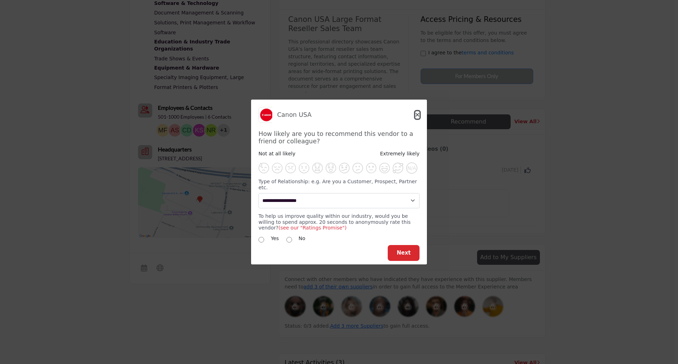
click at [418, 118] on icon "Close" at bounding box center [417, 115] width 4 height 6
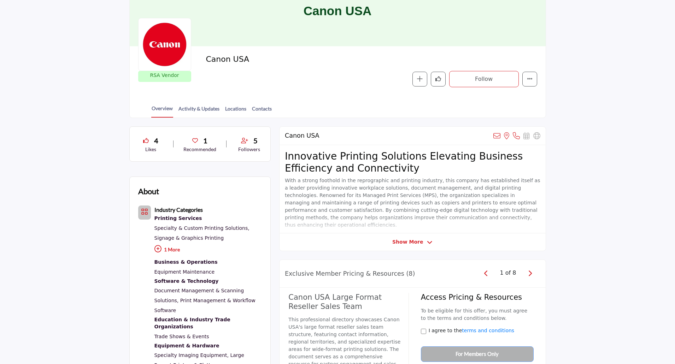
scroll to position [0, 0]
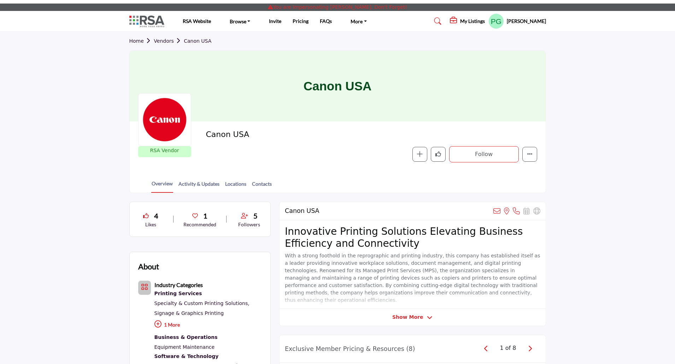
drag, startPoint x: 157, startPoint y: 39, endPoint x: 391, endPoint y: 108, distance: 244.2
click at [158, 39] on link "Vendors" at bounding box center [169, 41] width 30 height 6
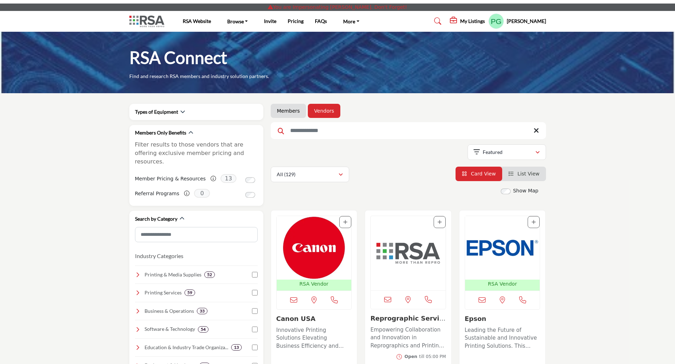
click at [427, 259] on img "Open Listing in new tab" at bounding box center [407, 253] width 75 height 74
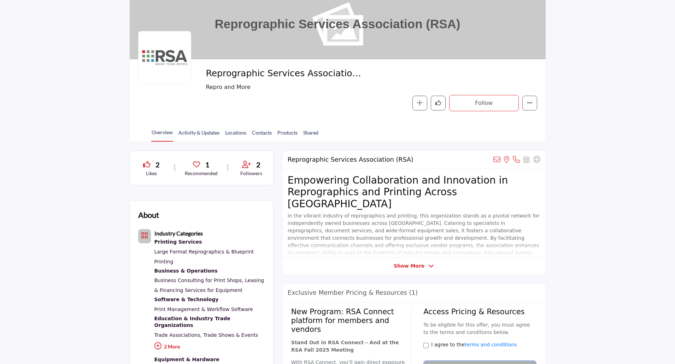
scroll to position [71, 0]
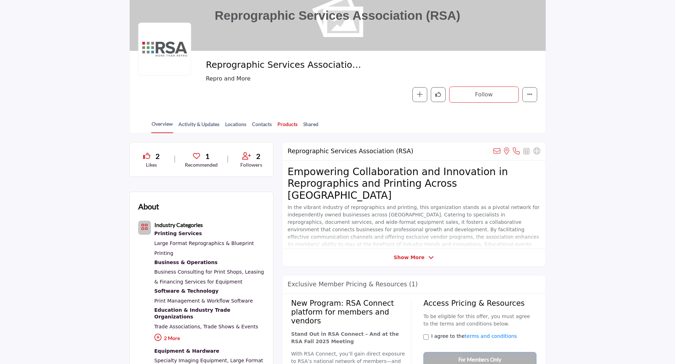
click at [284, 123] on link "Products" at bounding box center [287, 126] width 21 height 12
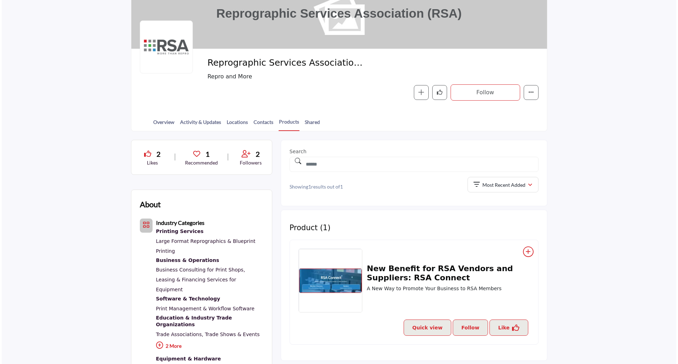
scroll to position [106, 0]
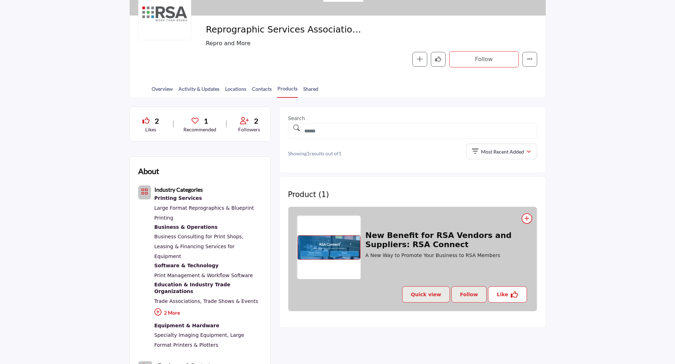
click at [509, 296] on button "Like" at bounding box center [507, 294] width 39 height 16
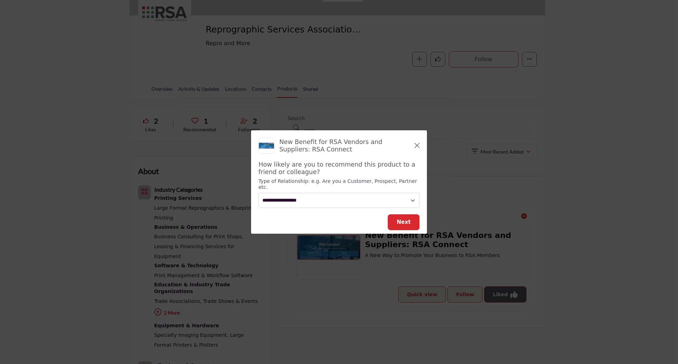
click at [420, 147] on div "New Benefit for RSA Vendors and Suppliers: RSA Connect How likely are you to re…" at bounding box center [339, 175] width 176 height 90
click at [421, 148] on div "New Benefit for RSA Vendors and Suppliers: RSA Connect How likely are you to re…" at bounding box center [339, 175] width 176 height 90
click at [417, 148] on icon "Close" at bounding box center [417, 146] width 5 height 6
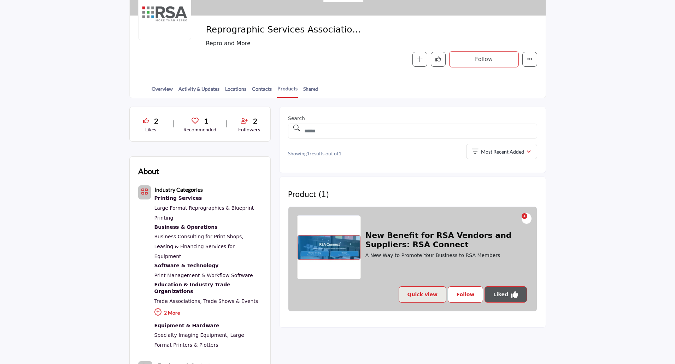
click at [466, 292] on p "Follow" at bounding box center [465, 294] width 18 height 8
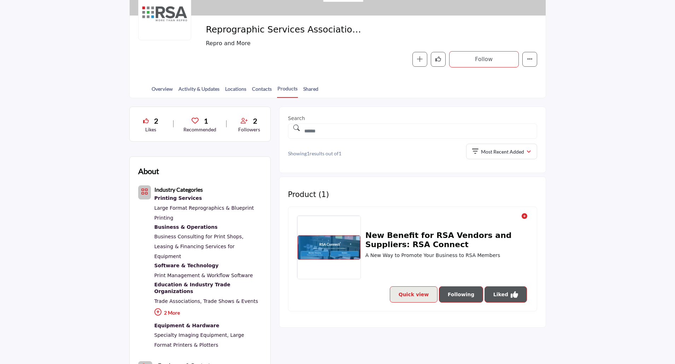
click at [420, 292] on button "Quick view" at bounding box center [414, 294] width 48 height 16
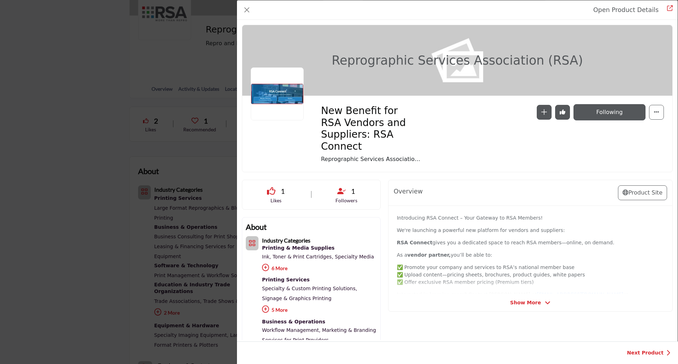
click at [524, 302] on span "Show More" at bounding box center [525, 302] width 31 height 7
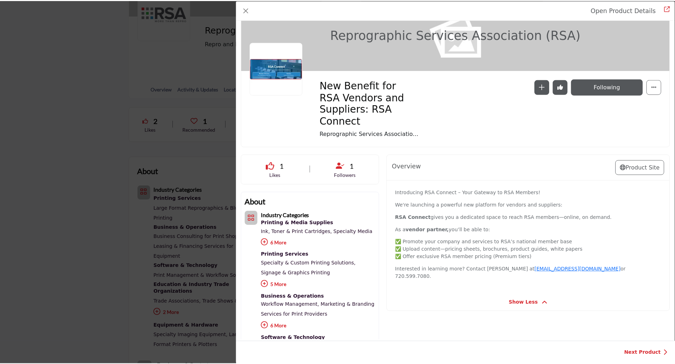
scroll to position [0, 0]
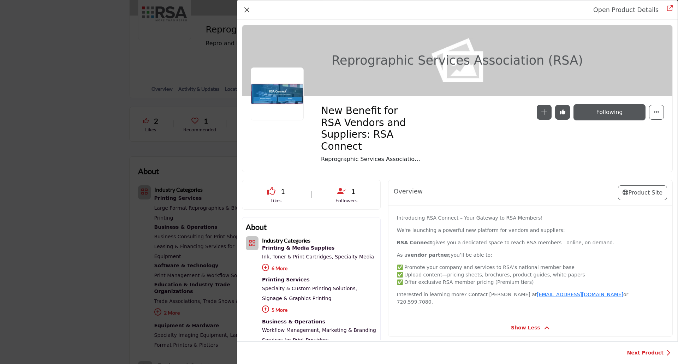
drag, startPoint x: 240, startPoint y: 6, endPoint x: 248, endPoint y: 11, distance: 8.5
click at [243, 6] on div "Open Product Details" at bounding box center [457, 9] width 441 height 19
click at [248, 11] on button "Close" at bounding box center [247, 10] width 10 height 10
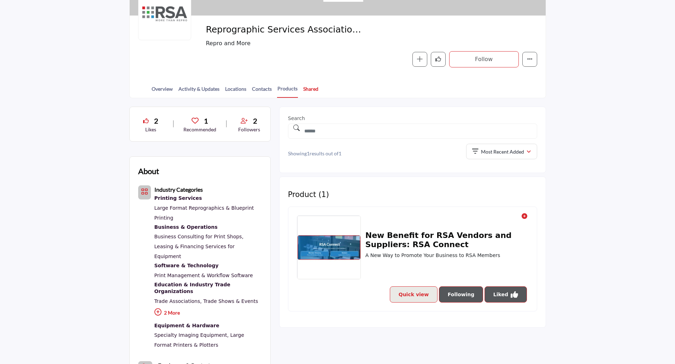
click at [309, 90] on link "Shared" at bounding box center [311, 91] width 16 height 12
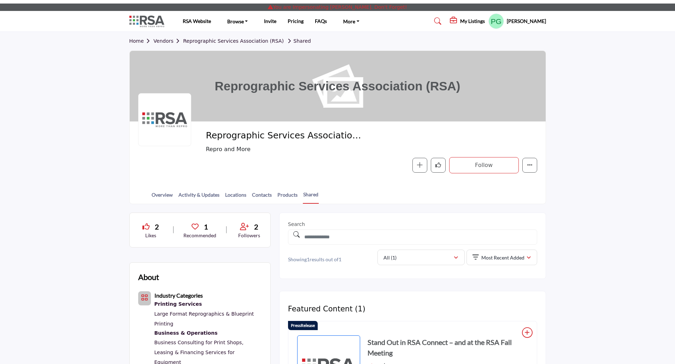
click at [469, 23] on h5 "My Listings" at bounding box center [472, 21] width 25 height 6
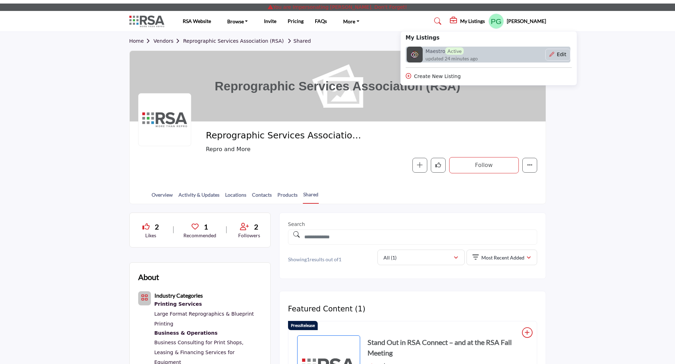
click at [441, 53] on h6 "Maestro Active" at bounding box center [444, 50] width 38 height 7
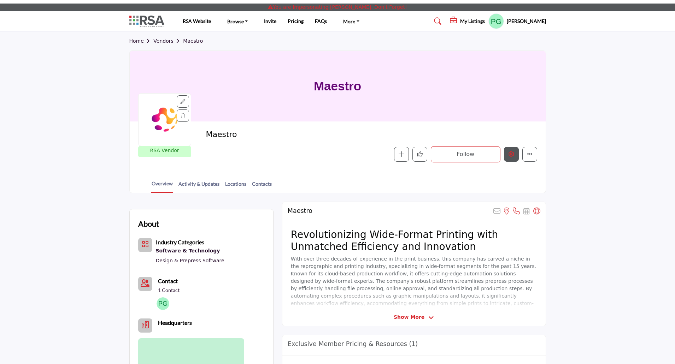
click at [512, 153] on icon "Edit company" at bounding box center [511, 154] width 6 height 6
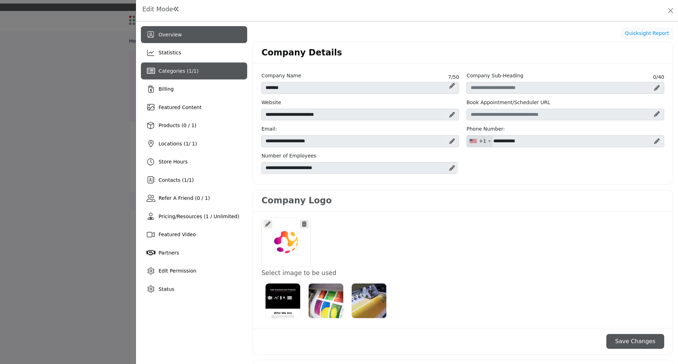
click at [199, 72] on div "Categories ( 1 / 1 )" at bounding box center [194, 71] width 106 height 17
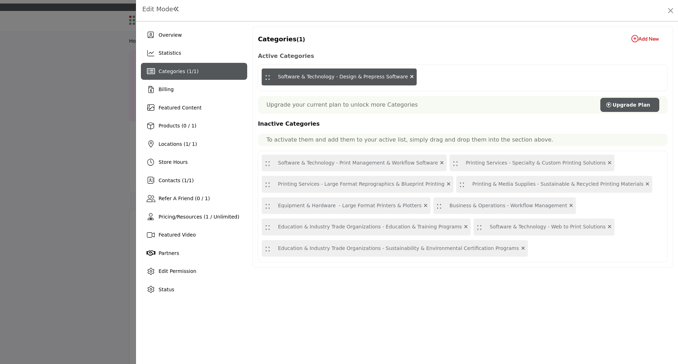
click at [635, 39] on icon "button" at bounding box center [634, 38] width 7 height 7
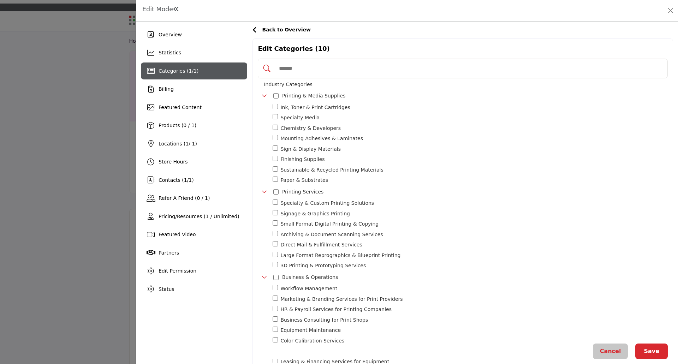
click at [90, 211] on div at bounding box center [339, 182] width 678 height 364
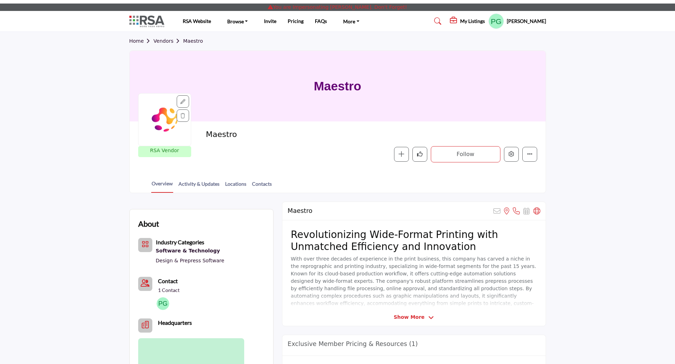
click at [165, 40] on link "Vendors" at bounding box center [168, 41] width 30 height 6
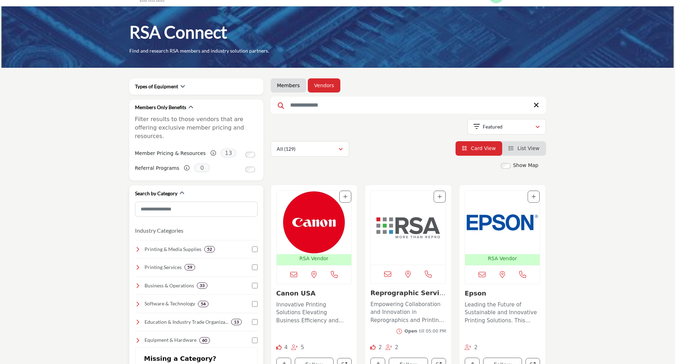
scroll to position [71, 0]
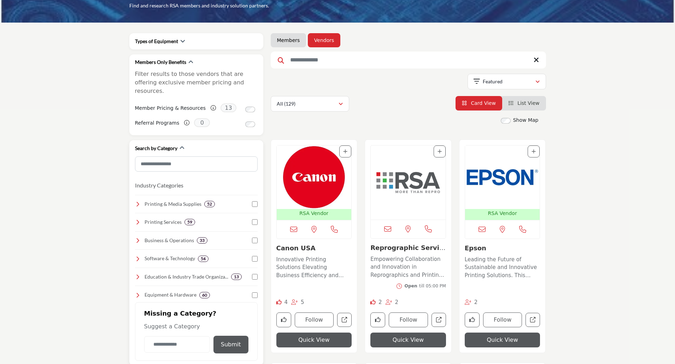
drag, startPoint x: 136, startPoint y: 251, endPoint x: 205, endPoint y: 261, distance: 69.2
click at [137, 256] on icon at bounding box center [138, 259] width 6 height 6
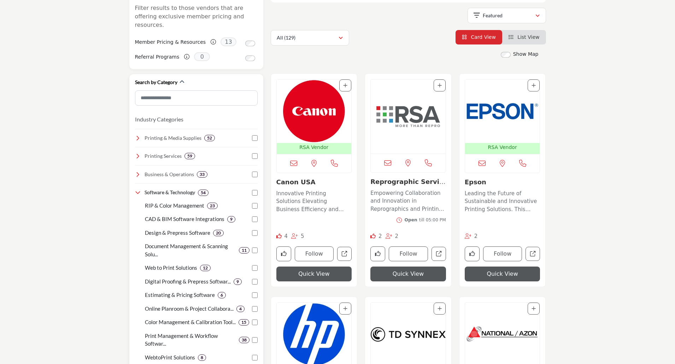
scroll to position [141, 0]
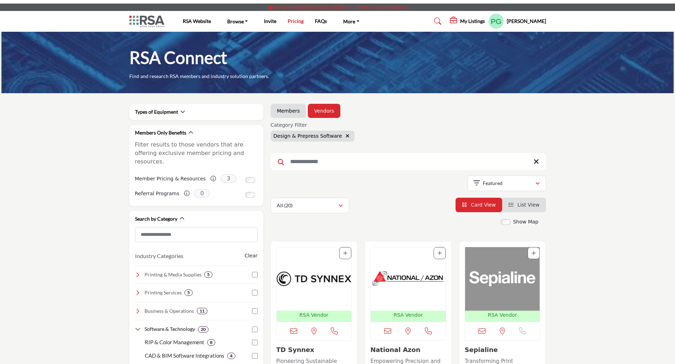
click at [292, 23] on link "Pricing" at bounding box center [295, 21] width 16 height 6
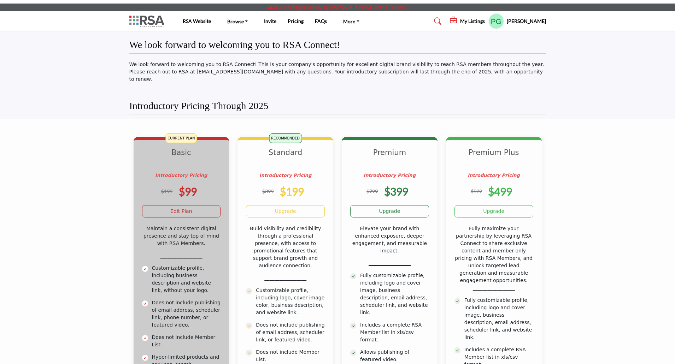
click at [529, 23] on h5 "[PERSON_NAME]" at bounding box center [525, 21] width 39 height 7
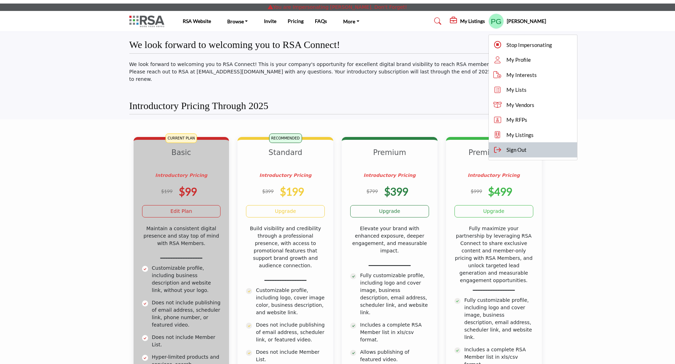
click at [515, 150] on span "Sign Out" at bounding box center [516, 150] width 20 height 8
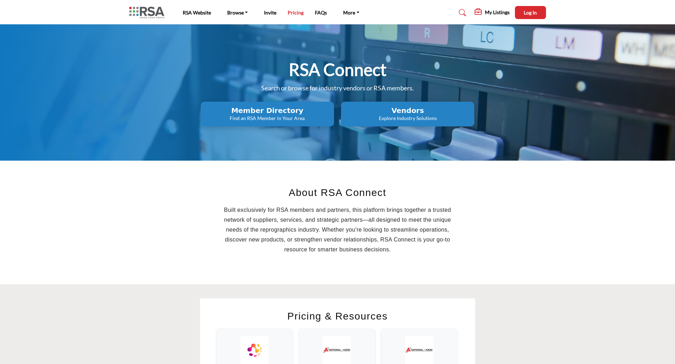
click at [289, 13] on link "Pricing" at bounding box center [295, 13] width 16 height 6
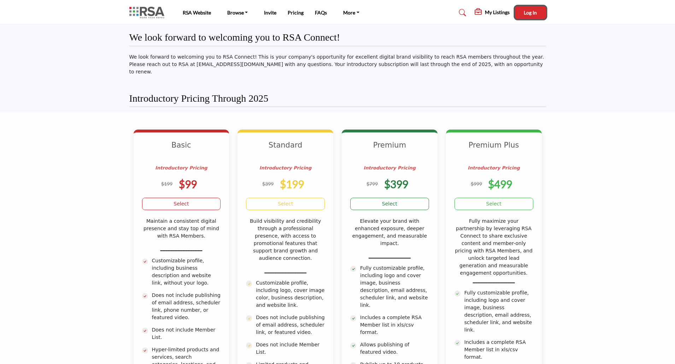
click at [532, 11] on span "Log In" at bounding box center [529, 13] width 13 height 6
click at [257, 45] on link "Vendor Directory" at bounding box center [255, 43] width 59 height 10
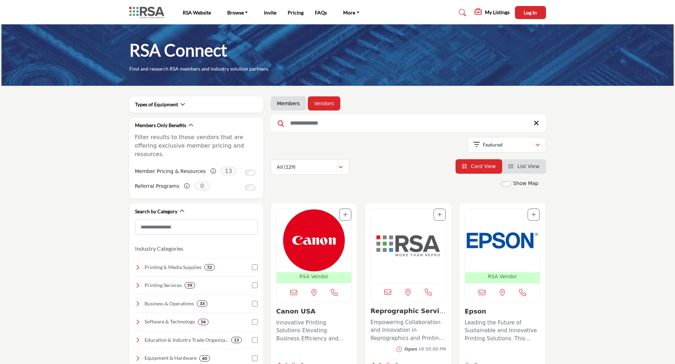
click at [496, 13] on h5 "My Listings" at bounding box center [497, 12] width 25 height 6
